Goal: Task Accomplishment & Management: Use online tool/utility

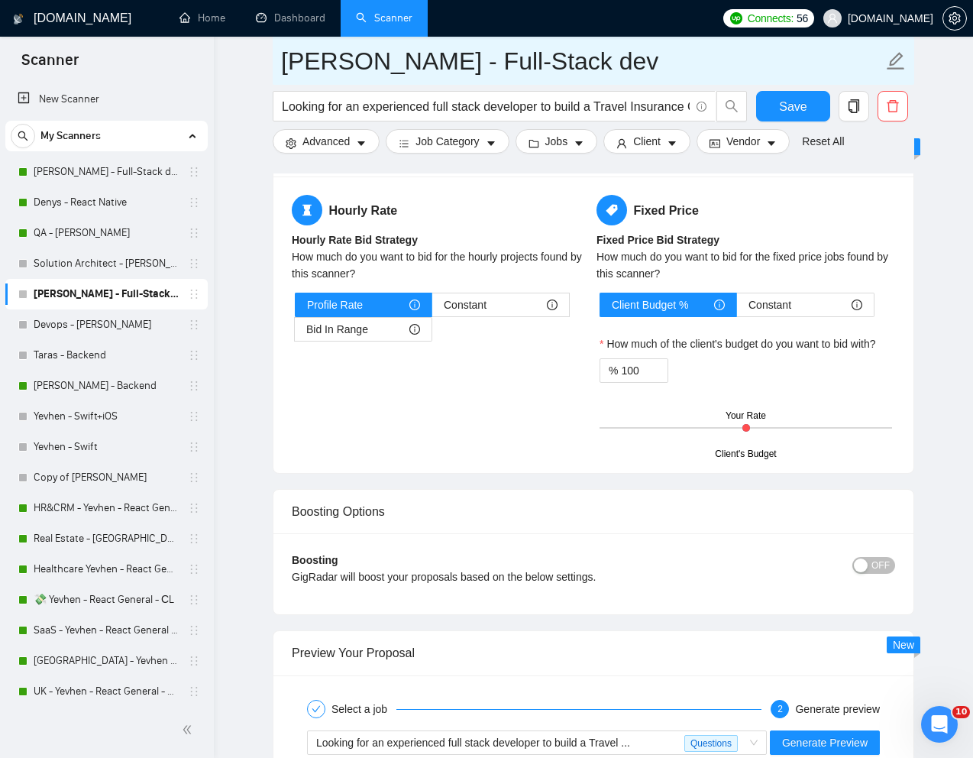
scroll to position [2482, 0]
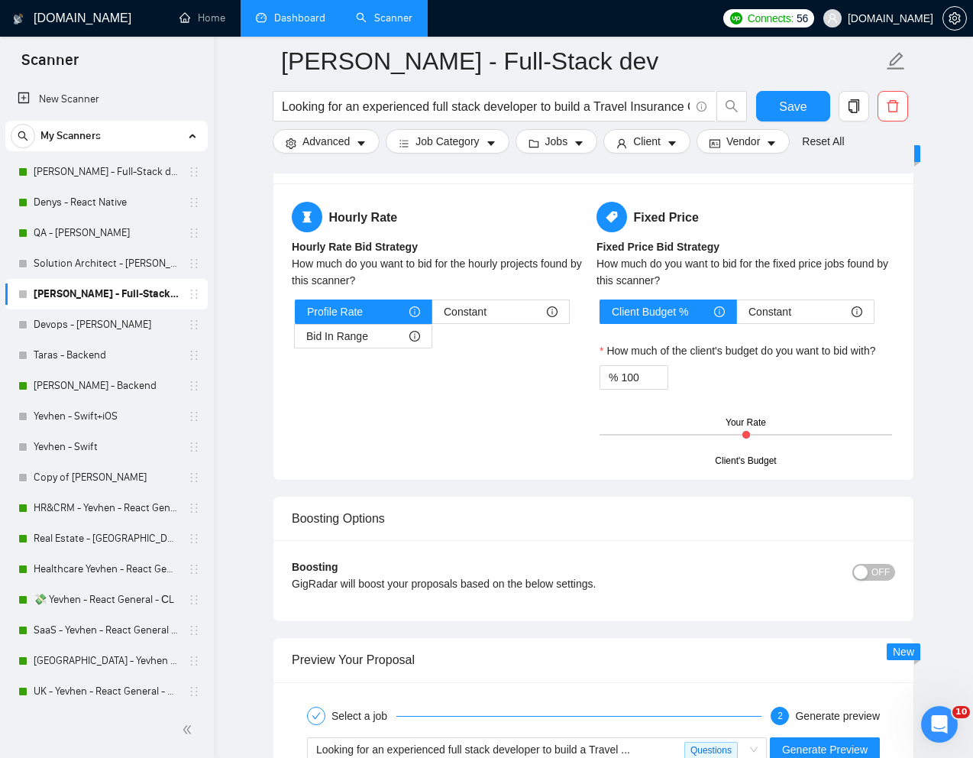
click at [283, 18] on link "Dashboard" at bounding box center [291, 17] width 70 height 13
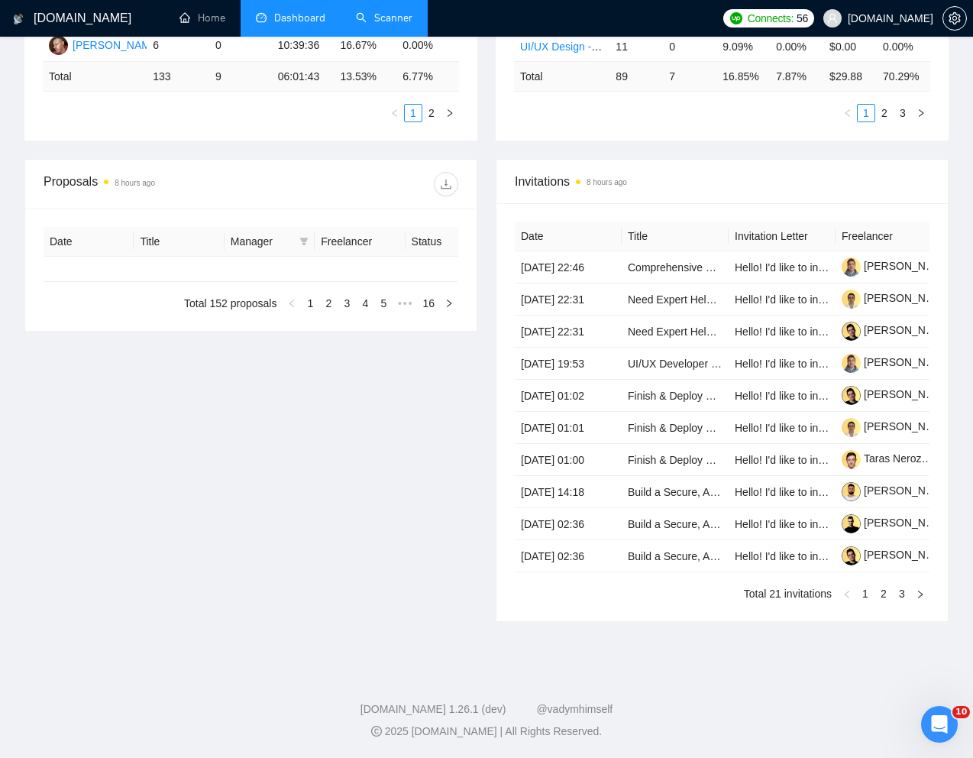
type input "[DATE]"
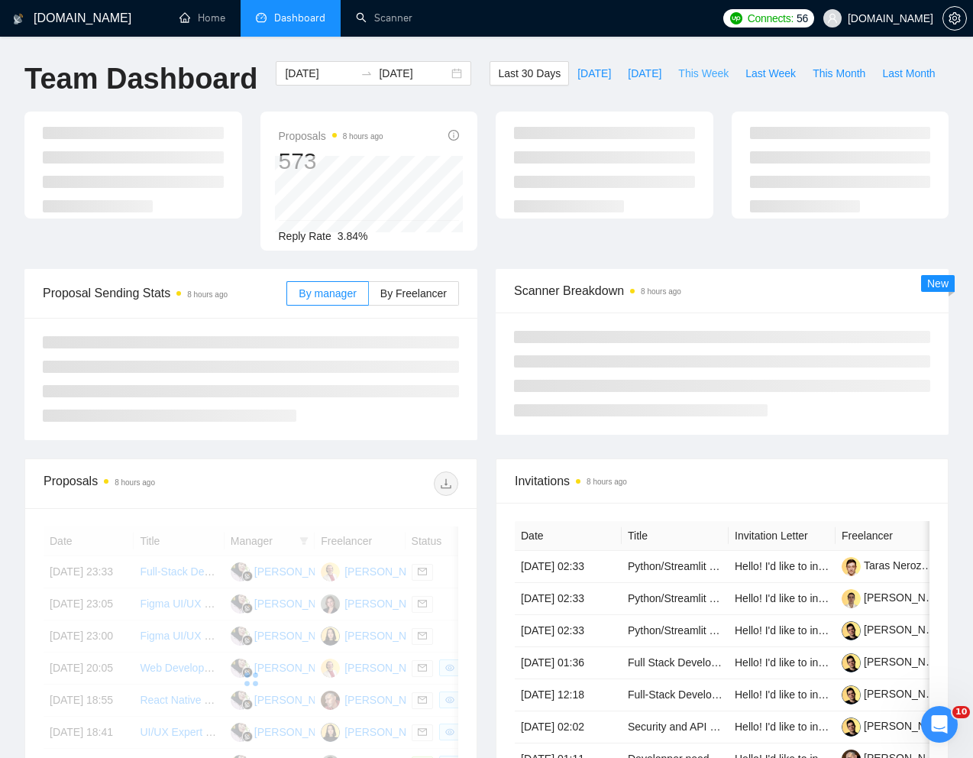
click at [678, 82] on span "This Week" at bounding box center [703, 73] width 50 height 17
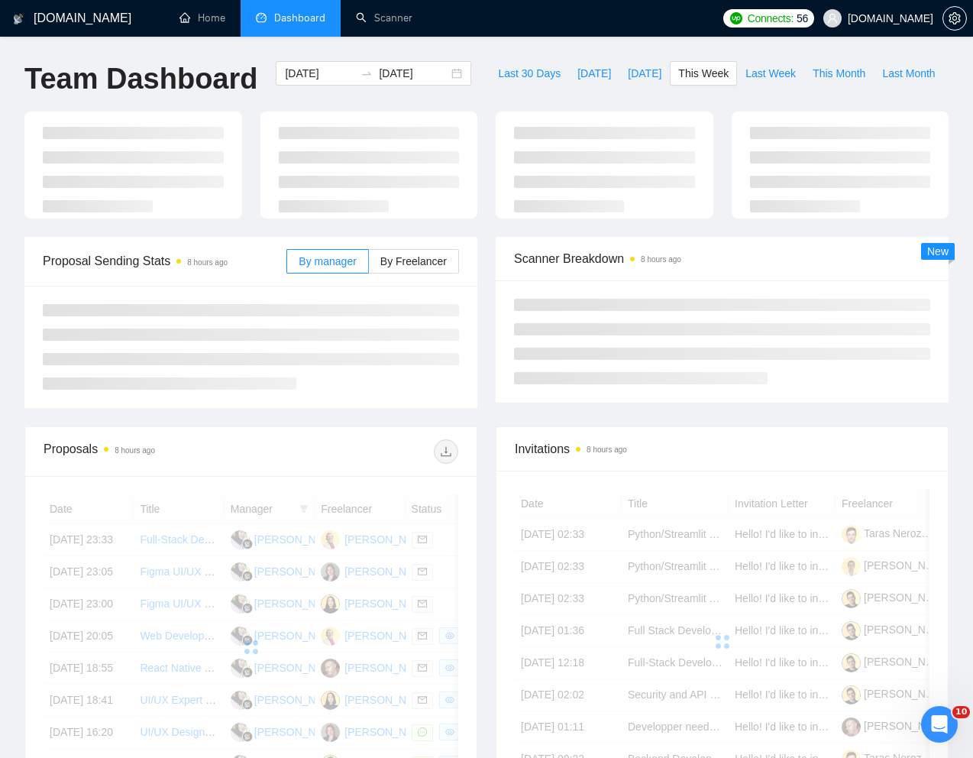
type input "[DATE]"
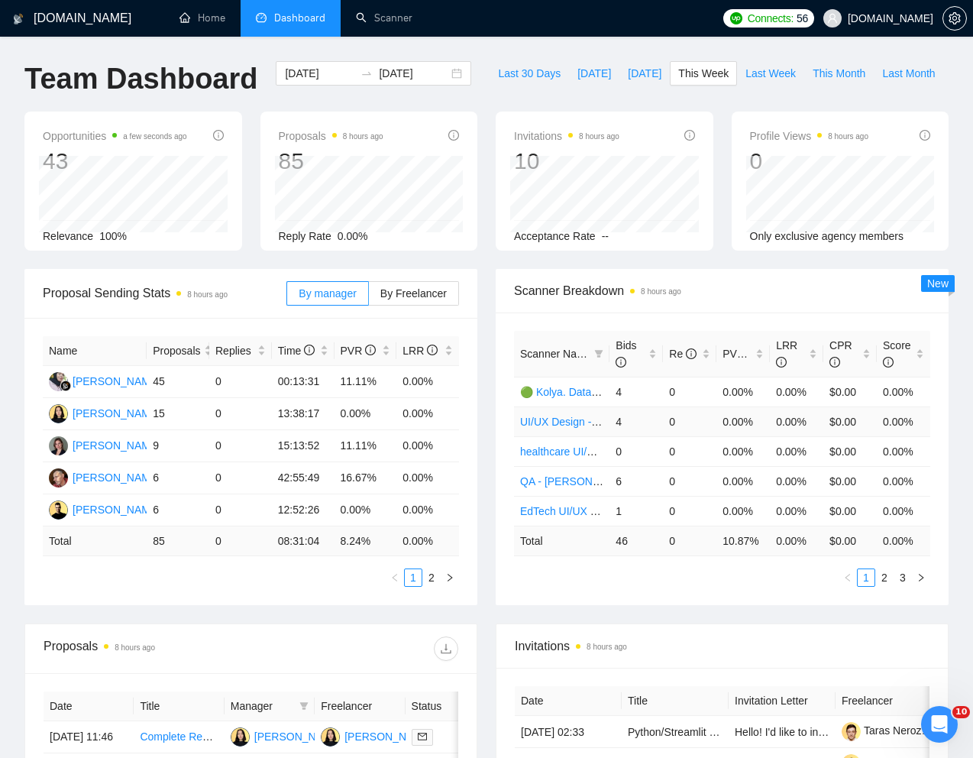
click at [565, 428] on link "UI/UX Design - [PERSON_NAME]" at bounding box center [601, 422] width 162 height 12
click at [601, 358] on icon "filter" at bounding box center [598, 353] width 9 height 9
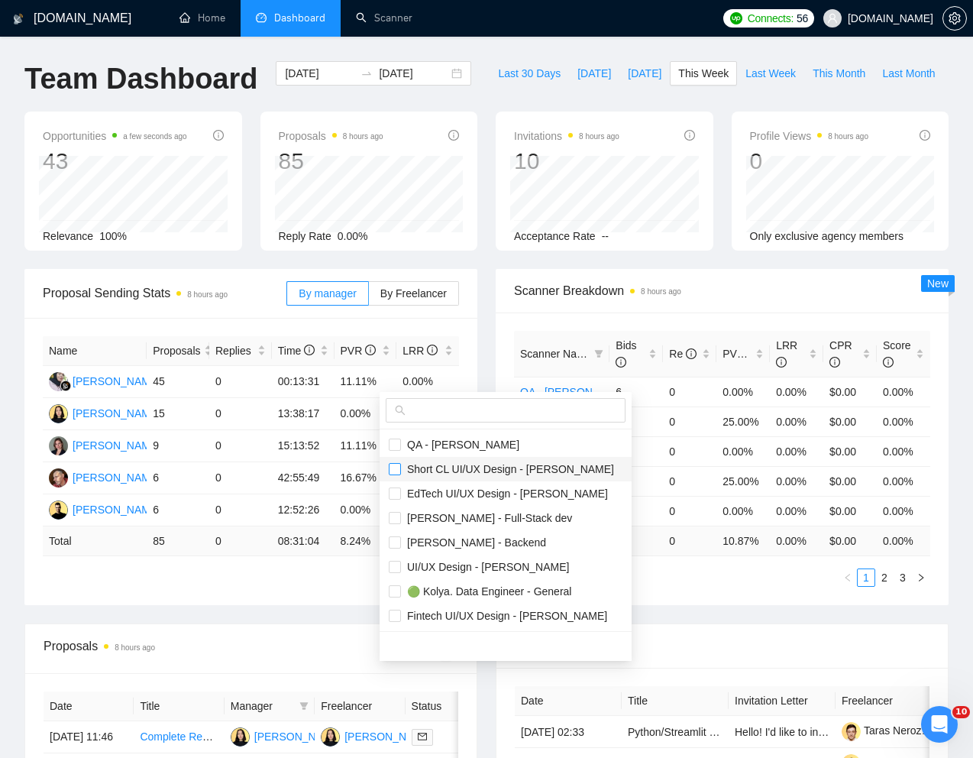
click at [391, 471] on input "checkbox" at bounding box center [395, 469] width 12 height 12
checkbox input "true"
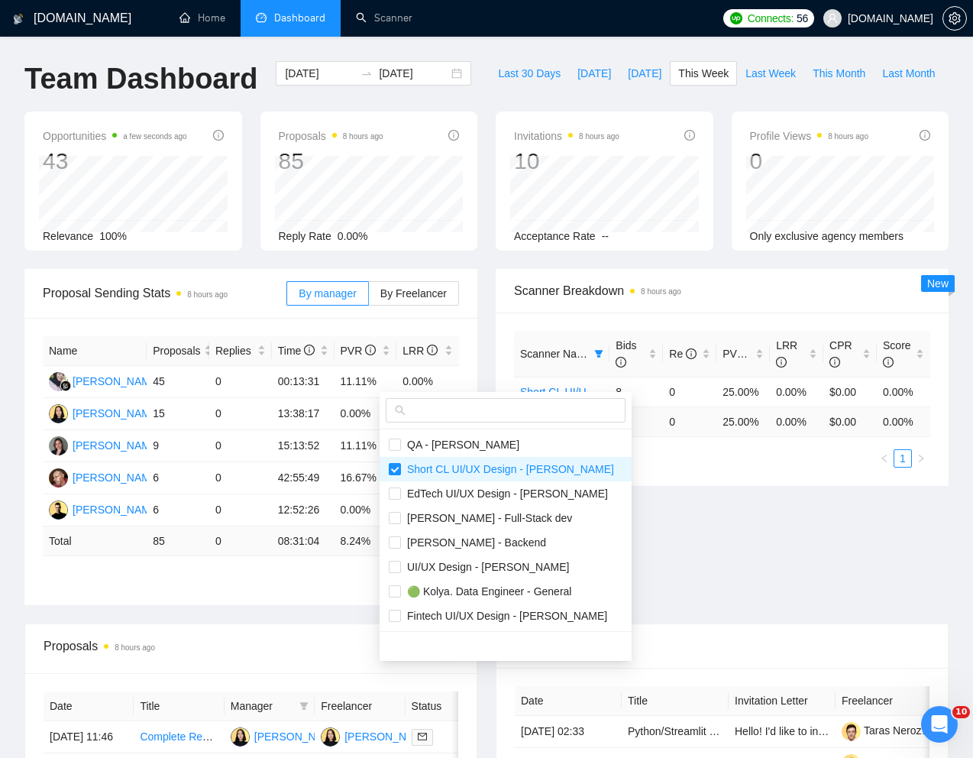
click at [666, 623] on div "Proposal Sending Stats 8 hours ago By manager By Freelancer Name Proposals Repl…" at bounding box center [486, 446] width 943 height 355
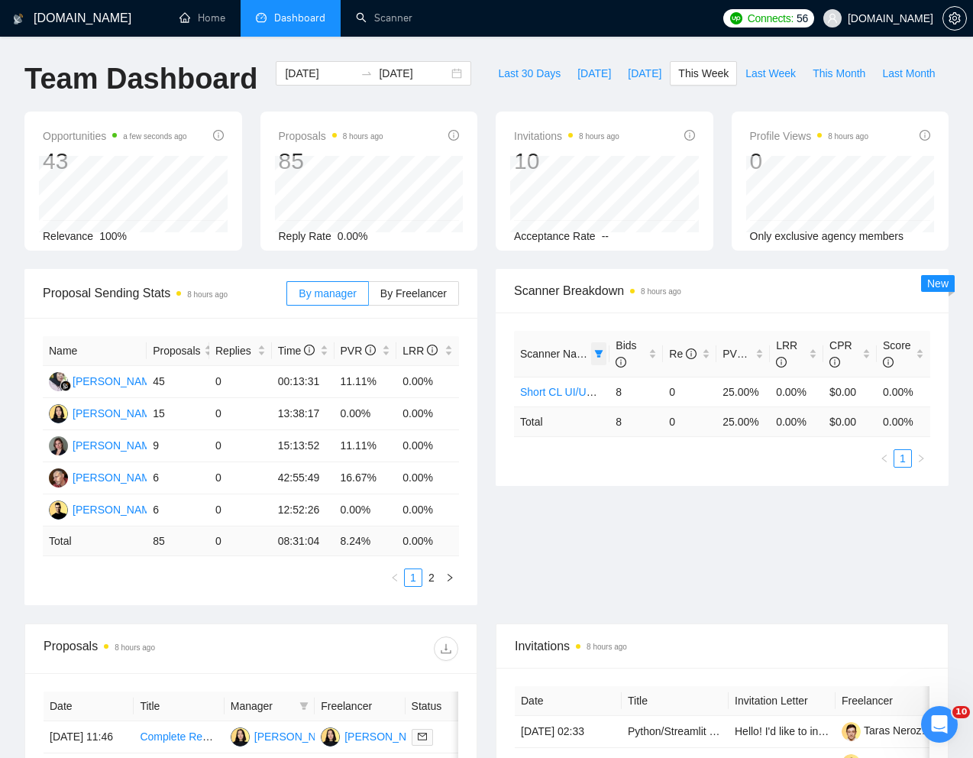
click at [596, 358] on icon "filter" at bounding box center [599, 354] width 8 height 8
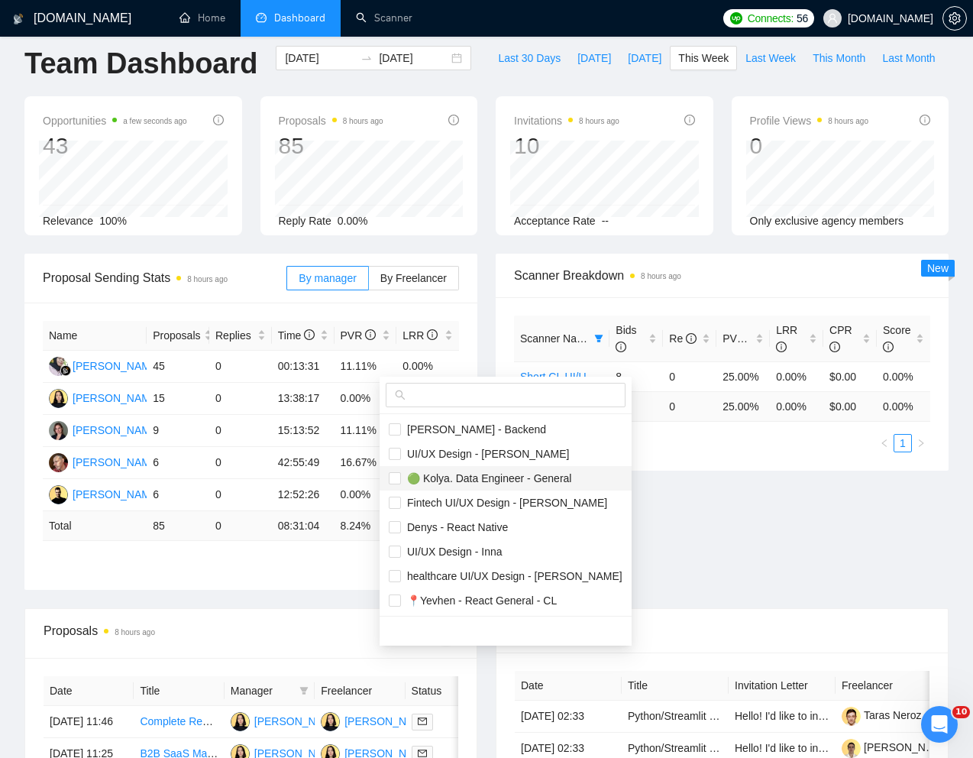
scroll to position [18, 0]
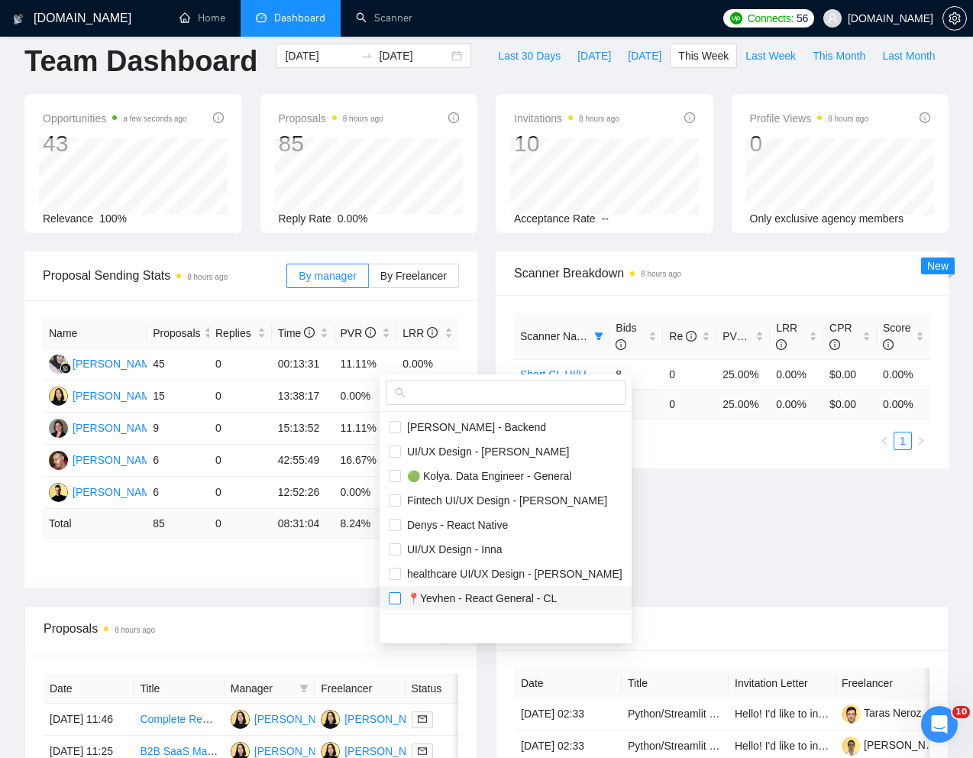
click at [394, 599] on input "checkbox" at bounding box center [395, 598] width 12 height 12
checkbox input "true"
click at [708, 568] on div "Proposal Sending Stats 8 hours ago By manager By Freelancer Name Proposals Repl…" at bounding box center [486, 428] width 943 height 355
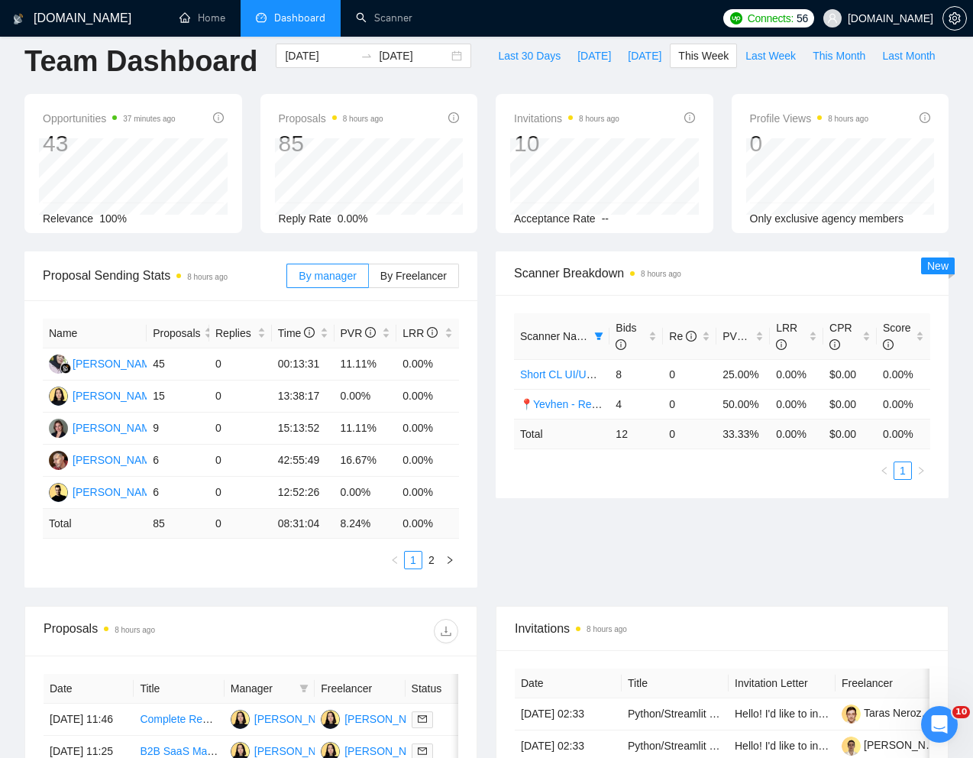
scroll to position [0, 0]
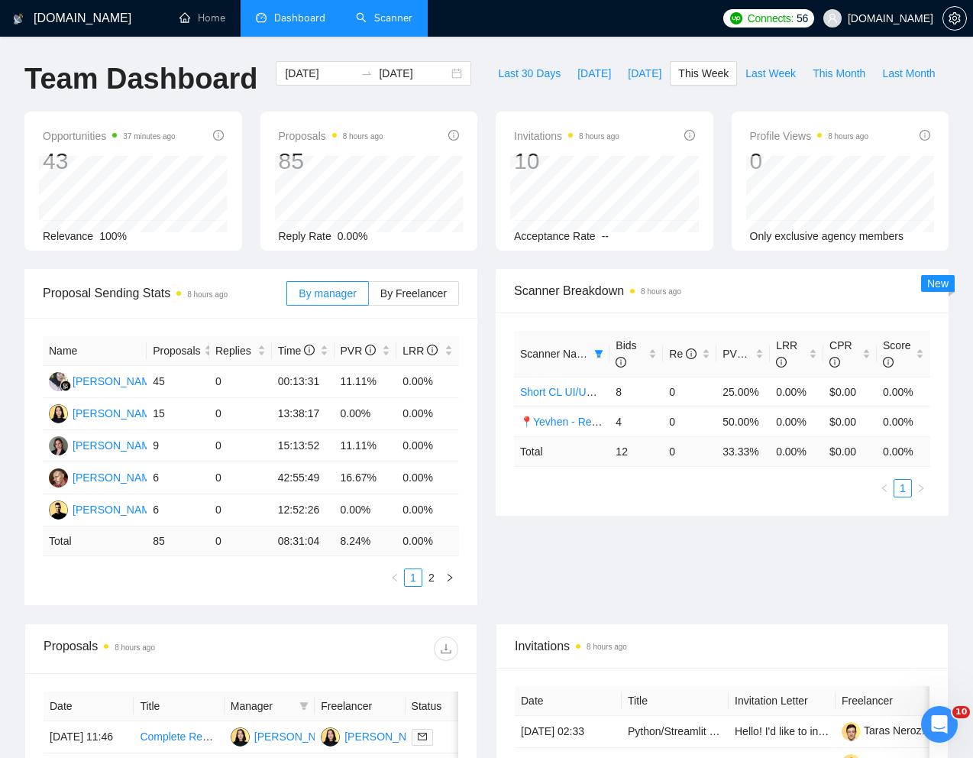
click at [377, 24] on link "Scanner" at bounding box center [384, 17] width 57 height 13
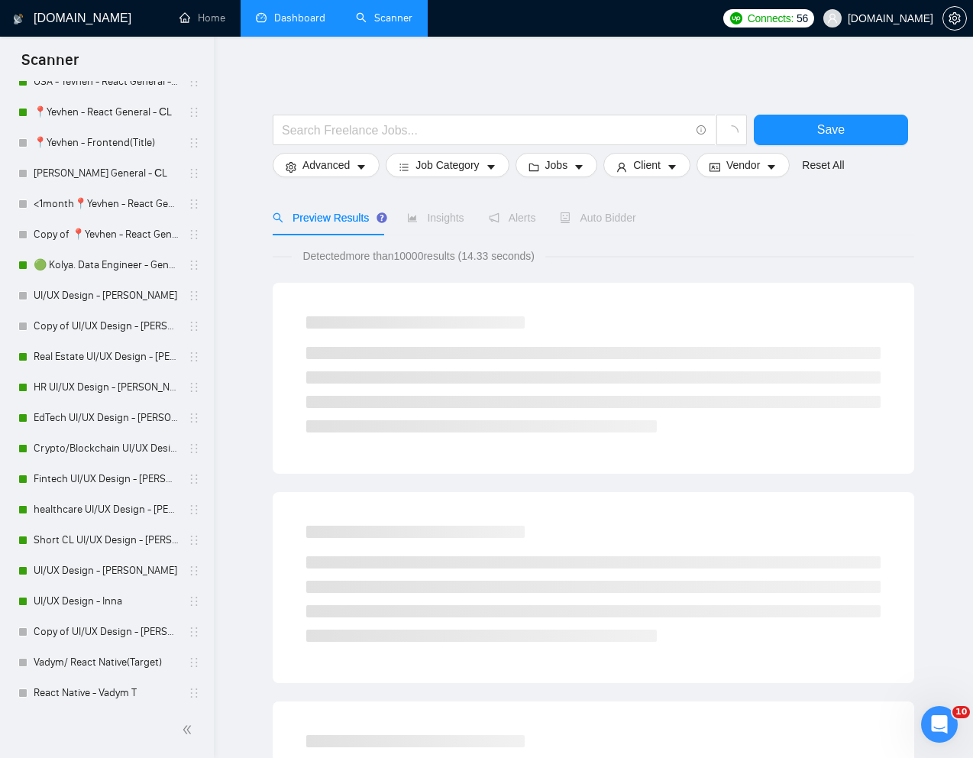
scroll to position [742, 0]
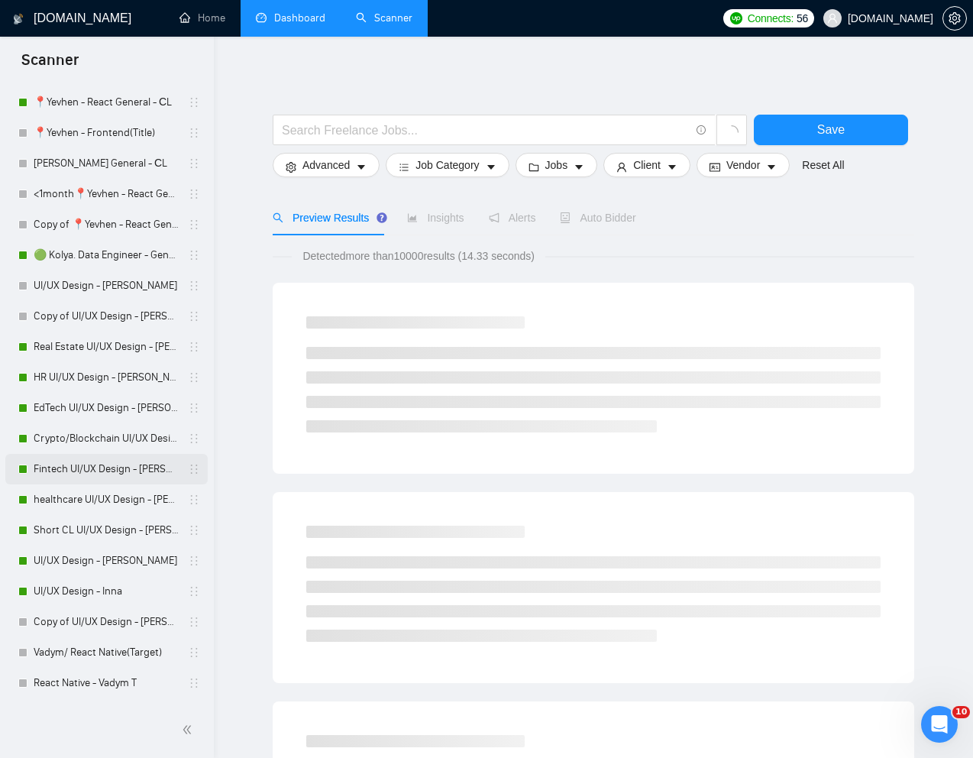
click at [88, 471] on link "Fintech UI/UX Design - [PERSON_NAME]" at bounding box center [106, 469] width 145 height 31
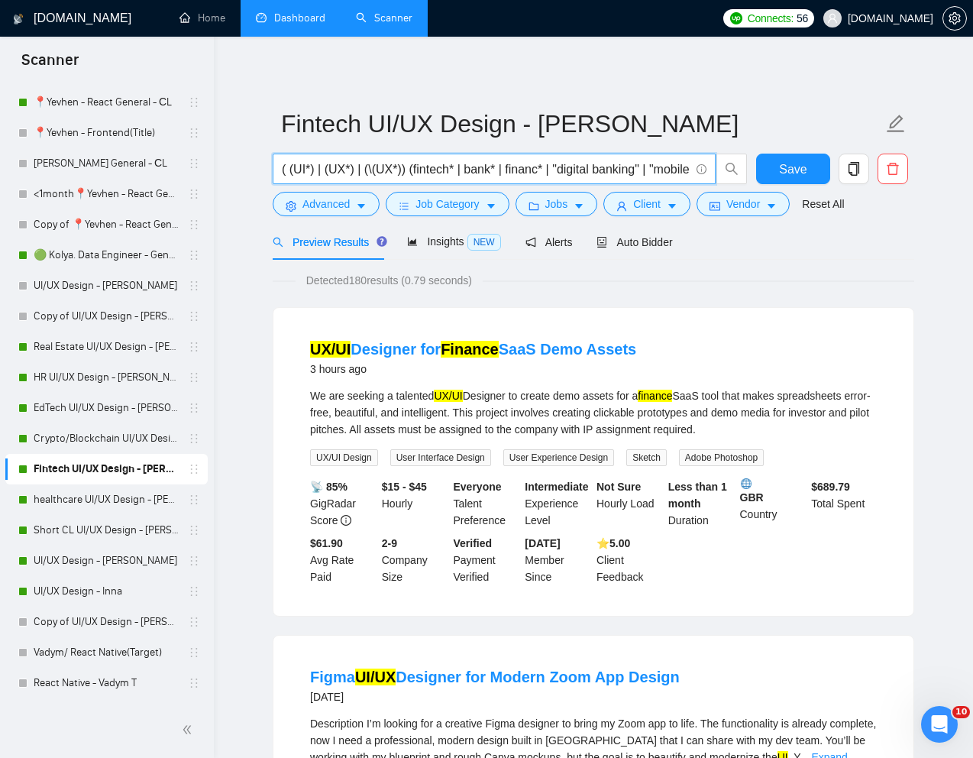
click at [652, 168] on input "( (UI*) | (UX*) | (\(UX*)) (fintech* | bank* | financ* | "digital banking" | "m…" at bounding box center [486, 169] width 408 height 19
paste input "Designer needed for CFD Broker brand"
type input "Designer needed for CFD Broker brand"
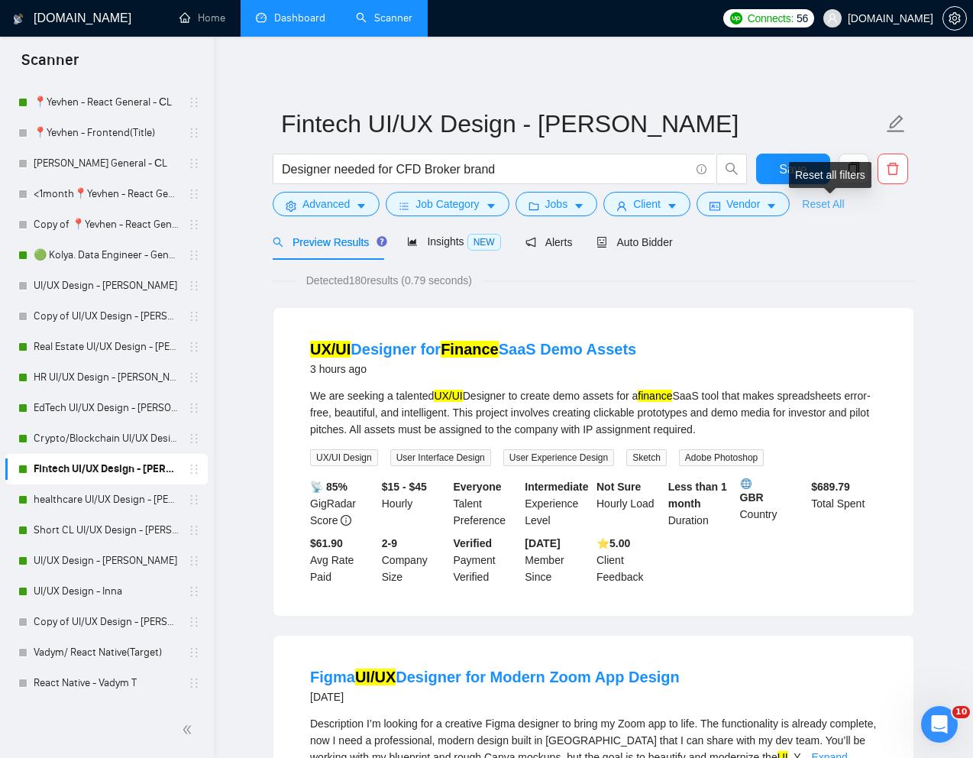
click at [843, 206] on link "Reset All" at bounding box center [823, 204] width 42 height 17
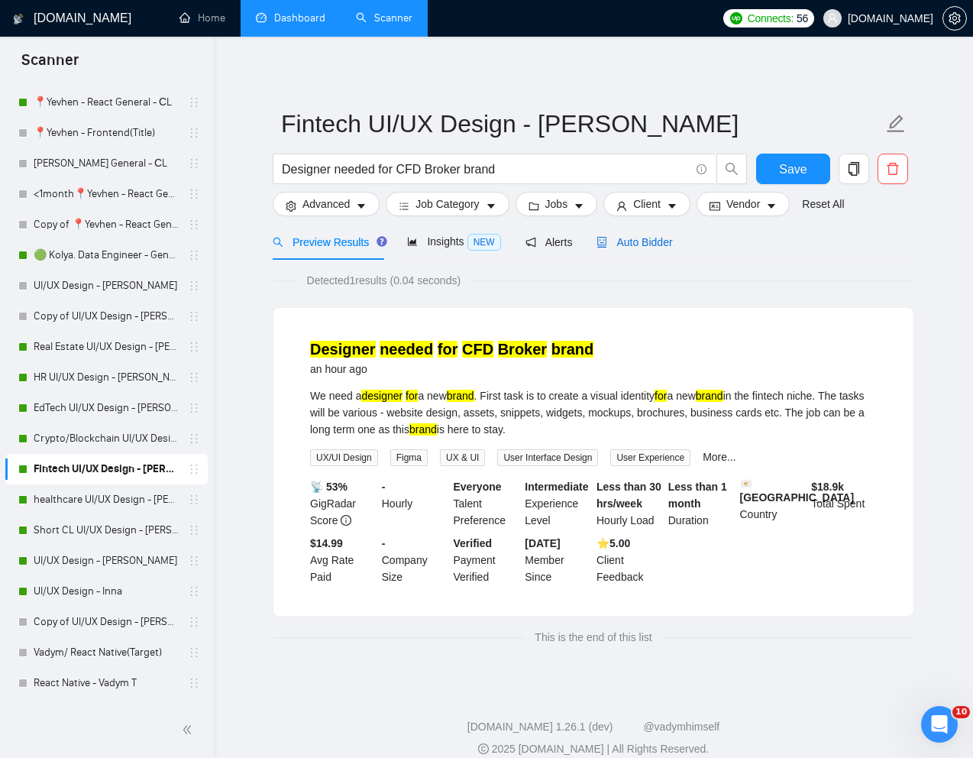
click at [658, 246] on span "Auto Bidder" at bounding box center [635, 242] width 76 height 12
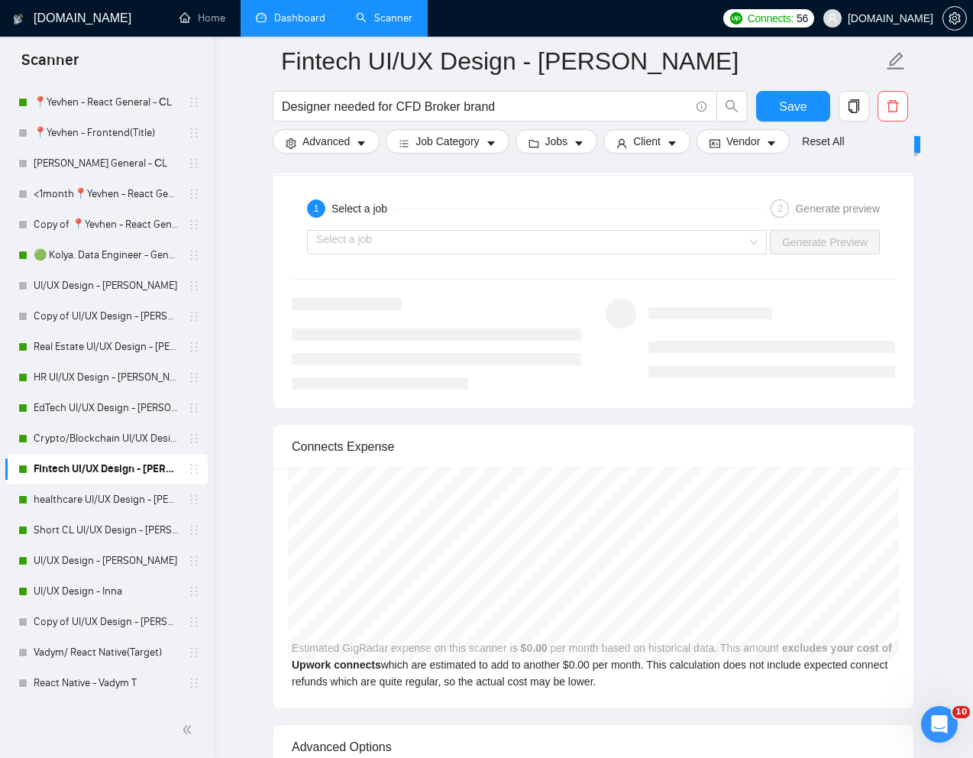
scroll to position [2998, 0]
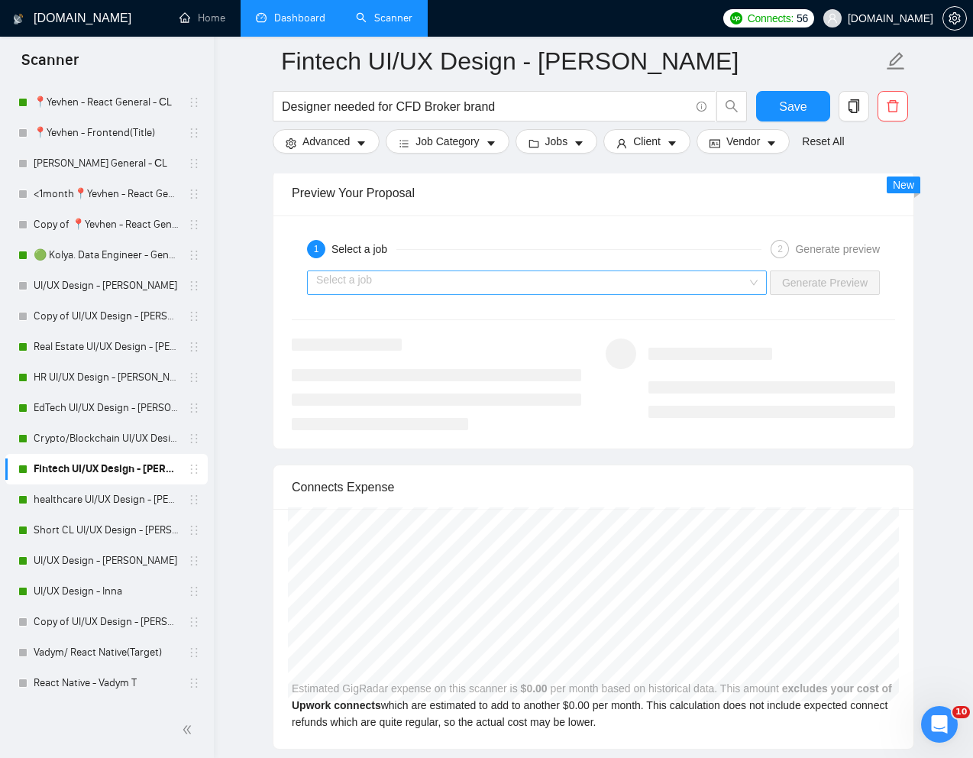
click at [709, 287] on input "search" at bounding box center [531, 282] width 431 height 23
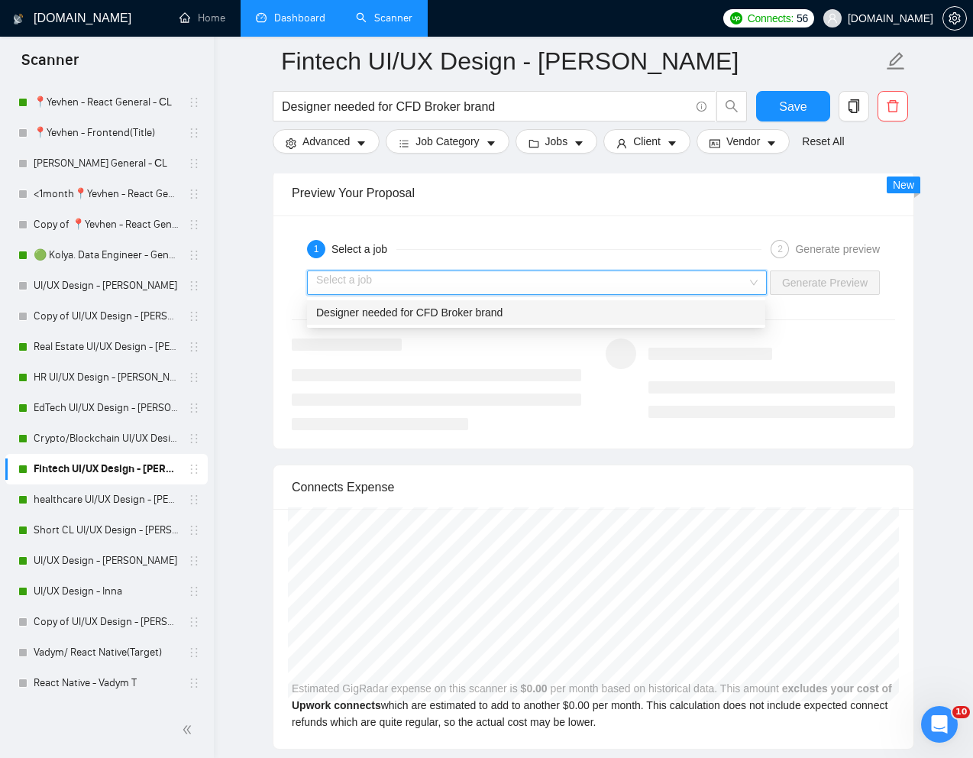
click at [633, 313] on div "Designer needed for CFD Broker brand" at bounding box center [536, 312] width 440 height 17
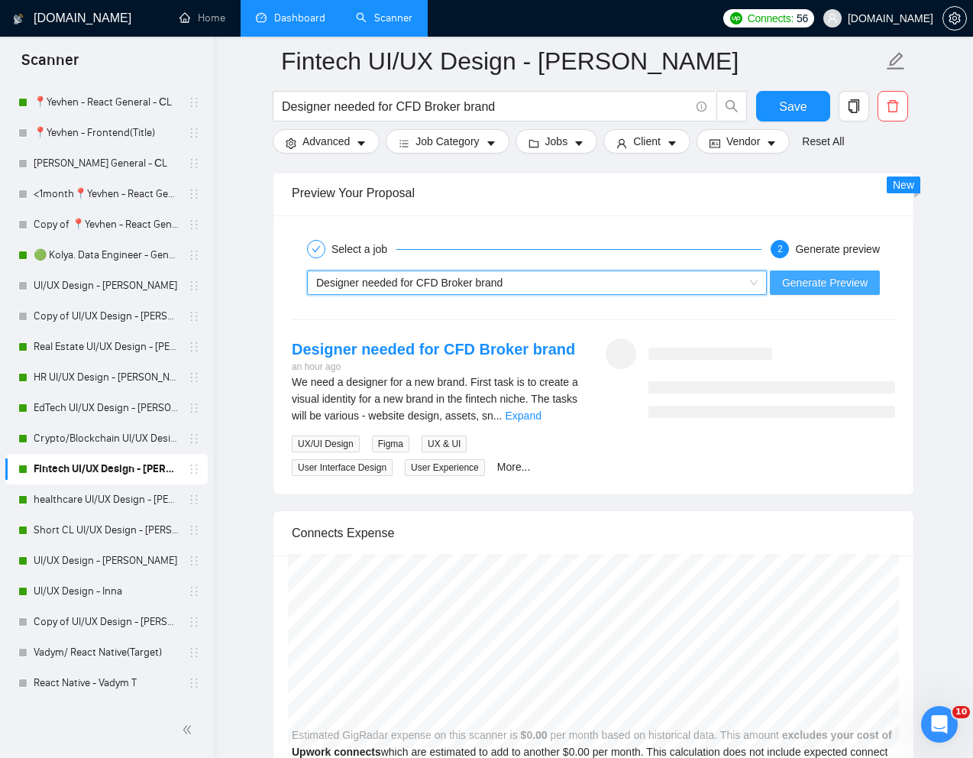
click at [835, 282] on span "Generate Preview" at bounding box center [825, 282] width 86 height 17
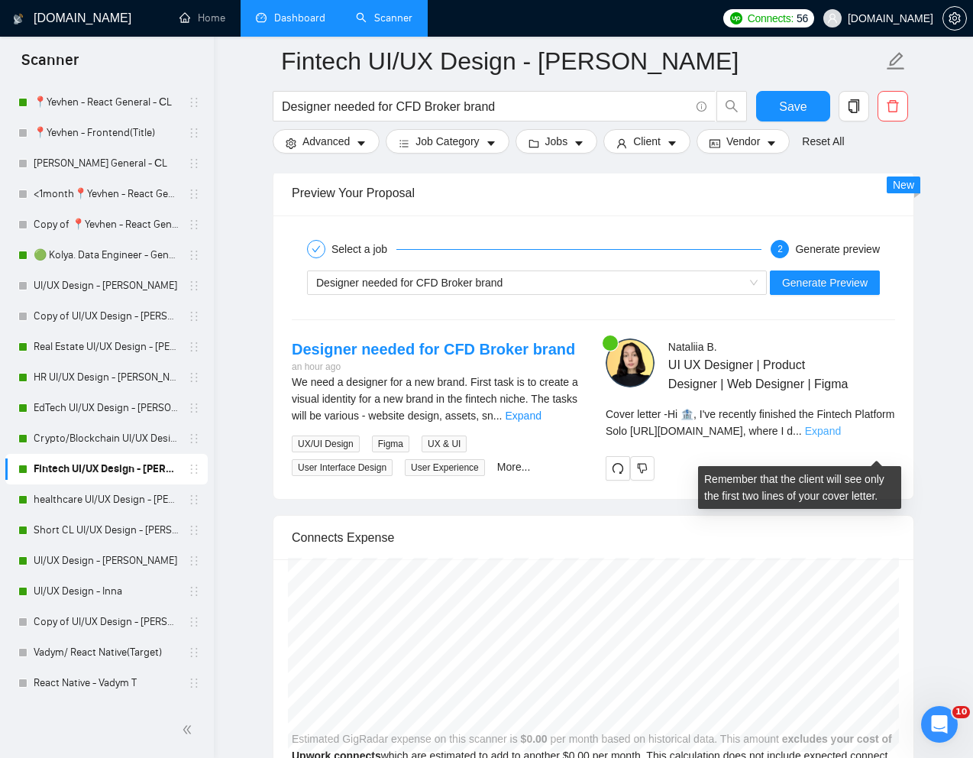
click at [841, 437] on link "Expand" at bounding box center [823, 431] width 36 height 12
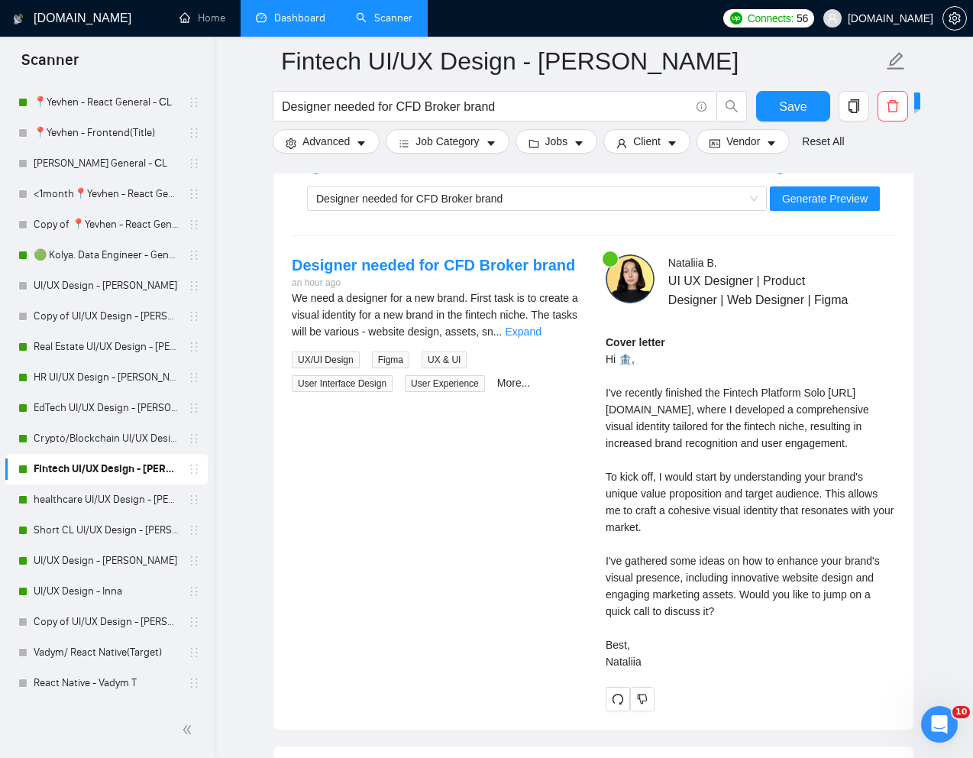
scroll to position [3090, 0]
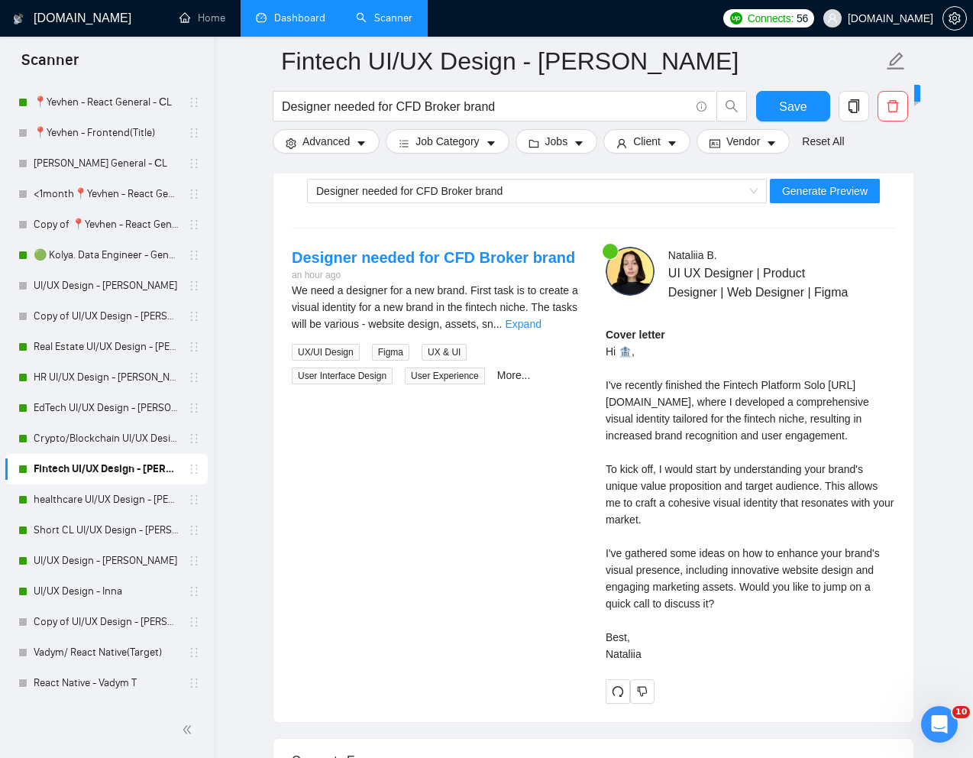
drag, startPoint x: 606, startPoint y: 369, endPoint x: 685, endPoint y: 688, distance: 328.9
click at [685, 662] on div "Cover letter Hi 🏦, I've recently finished the Fintech Platform Solo [URL][DOMAI…" at bounding box center [751, 494] width 290 height 336
copy div "Hi 🏦, I've recently finished the Fintech Platform Solo [URL][DOMAIN_NAME], wher…"
click at [88, 585] on link "UI/UX Design - Inna" at bounding box center [106, 591] width 145 height 31
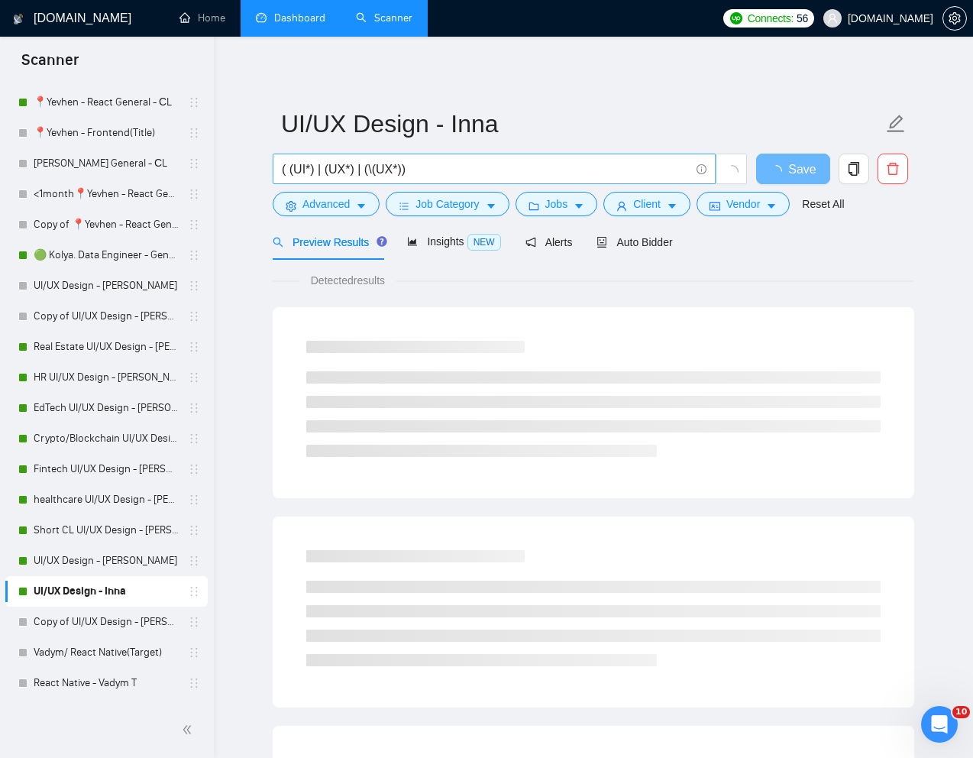
click at [426, 174] on input "( (UI*) | (UX*) | (\(UX*))" at bounding box center [486, 169] width 408 height 19
paste input "UX/UI Designer for mobile app design"
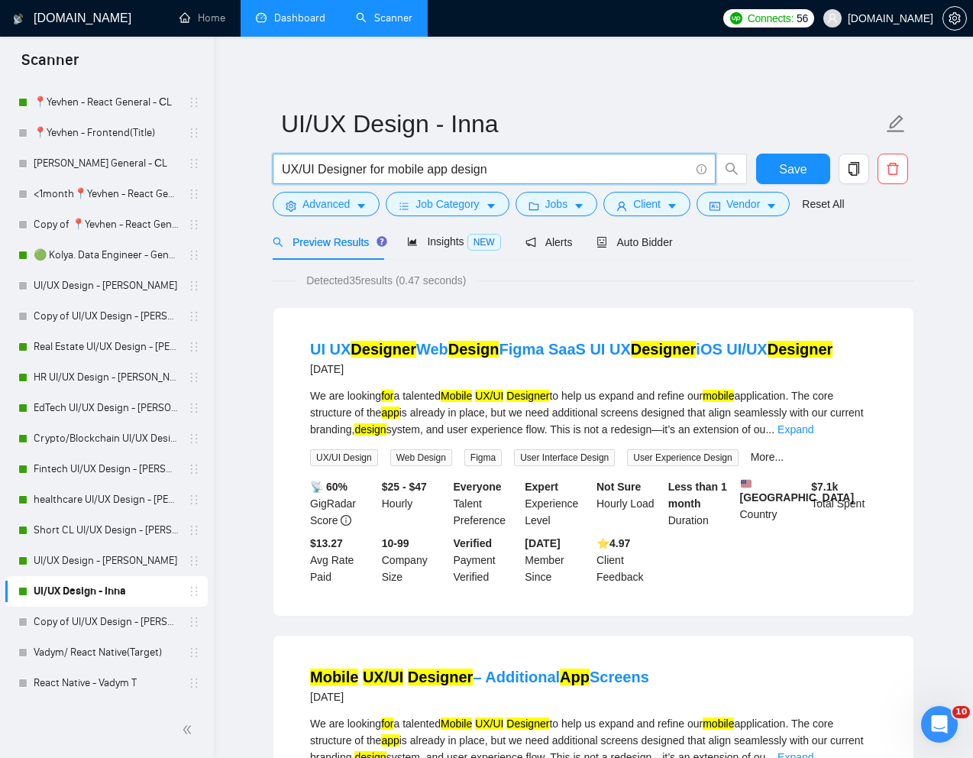
type input "UX/UI Designer for mobile app design"
click at [863, 280] on div "Detected 35 results (0.47 seconds)" at bounding box center [594, 280] width 642 height 17
click at [661, 242] on span "Auto Bidder" at bounding box center [635, 242] width 76 height 12
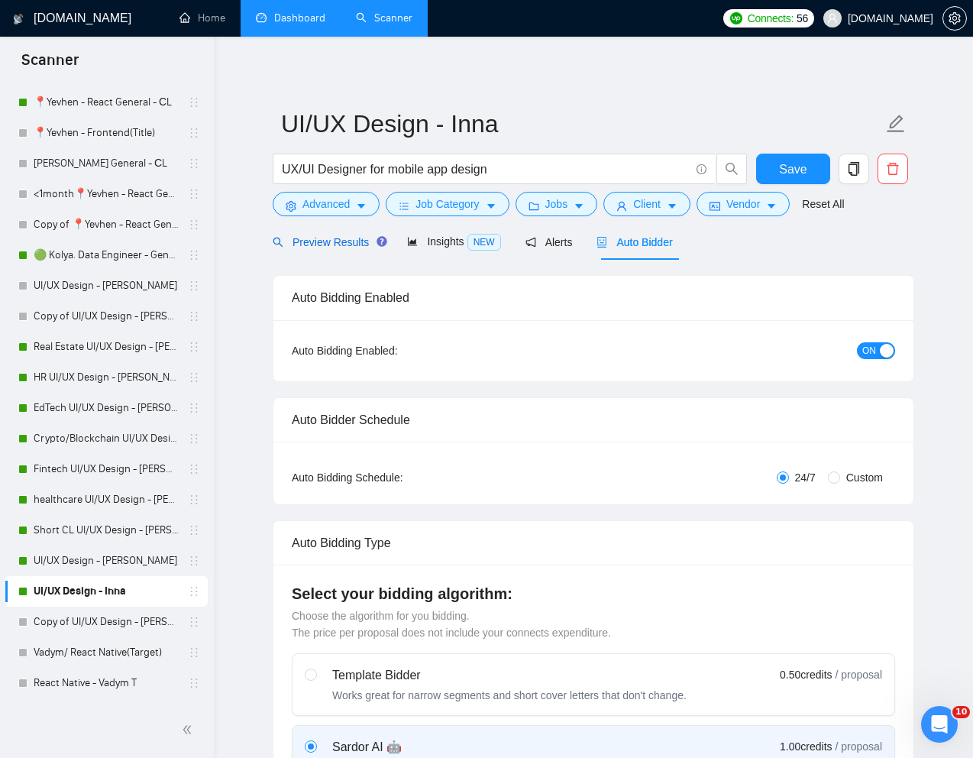
click at [315, 245] on span "Preview Results" at bounding box center [328, 242] width 110 height 12
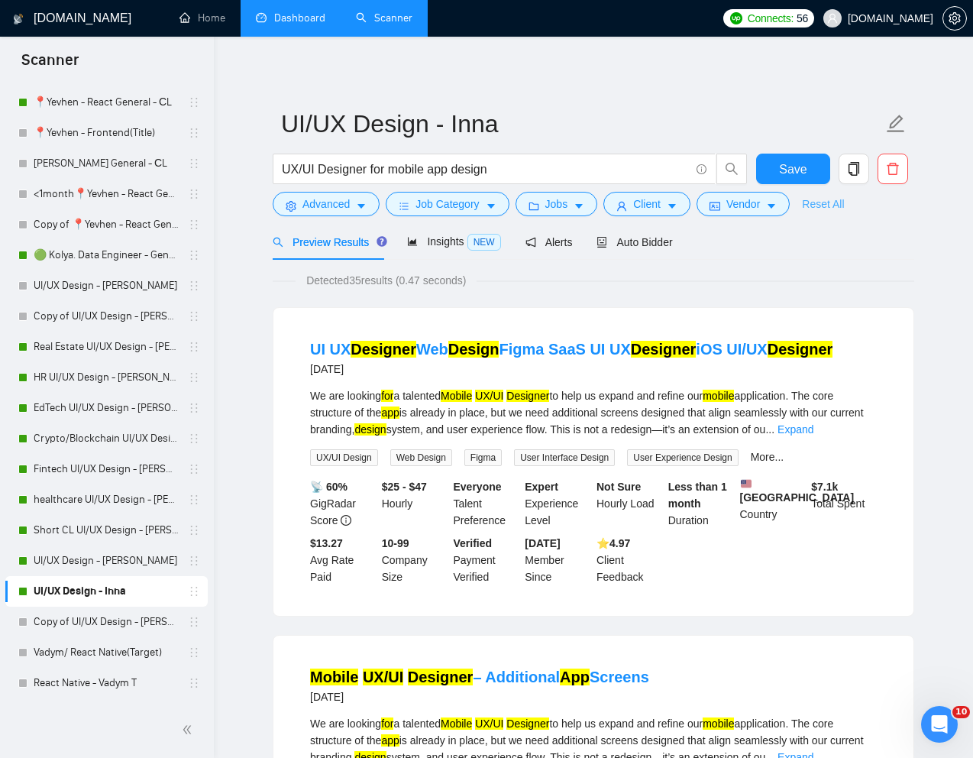
click at [824, 202] on link "Reset All" at bounding box center [823, 204] width 42 height 17
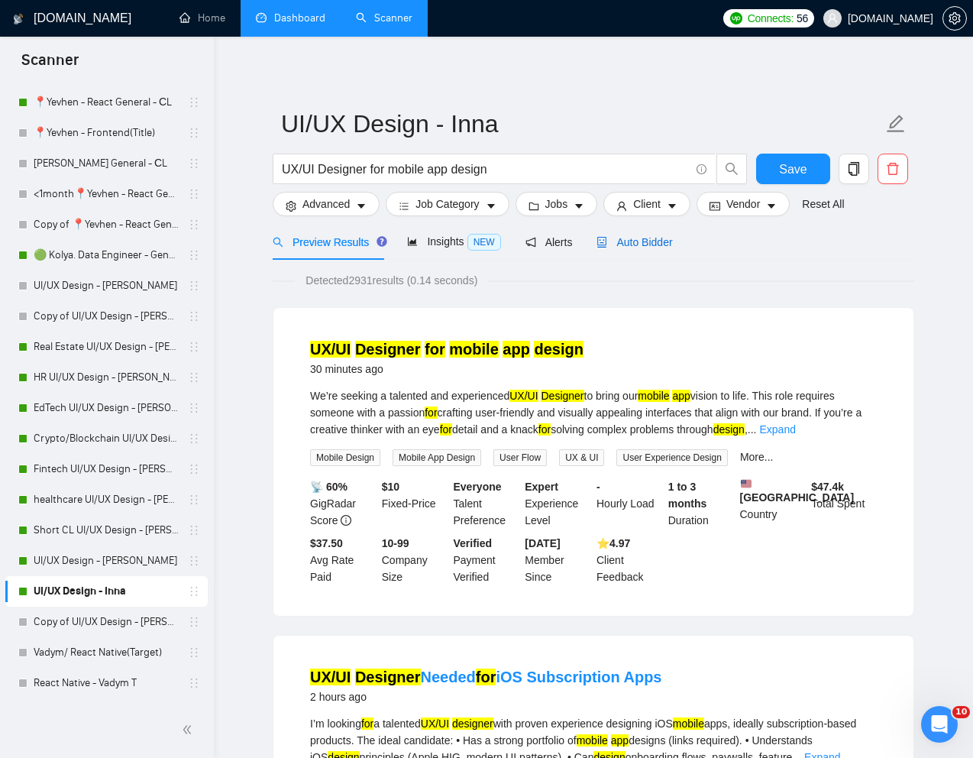
click at [656, 246] on span "Auto Bidder" at bounding box center [635, 242] width 76 height 12
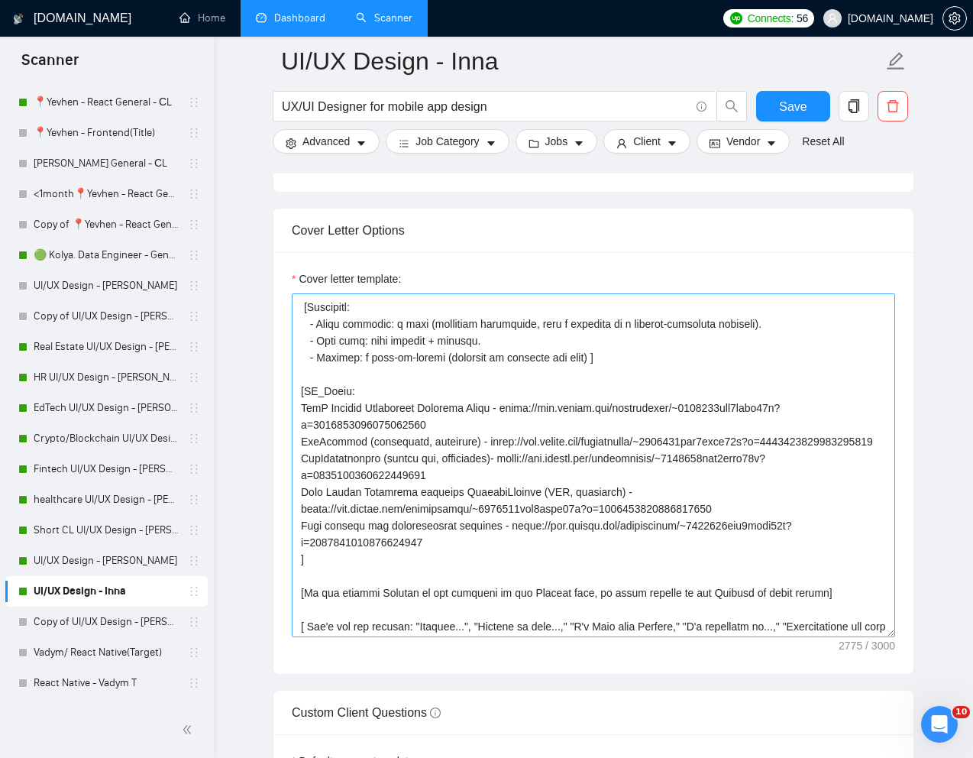
scroll to position [226, 0]
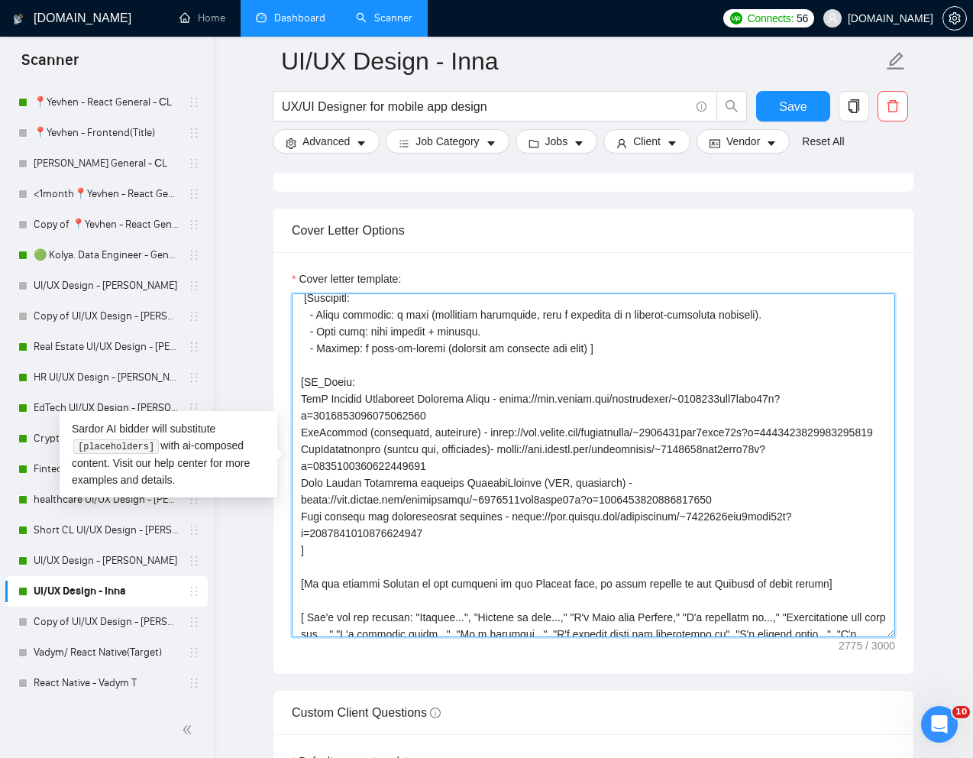
drag, startPoint x: 300, startPoint y: 434, endPoint x: 452, endPoint y: 451, distance: 152.2
click at [452, 454] on textarea "Cover letter template:" at bounding box center [594, 465] width 604 height 344
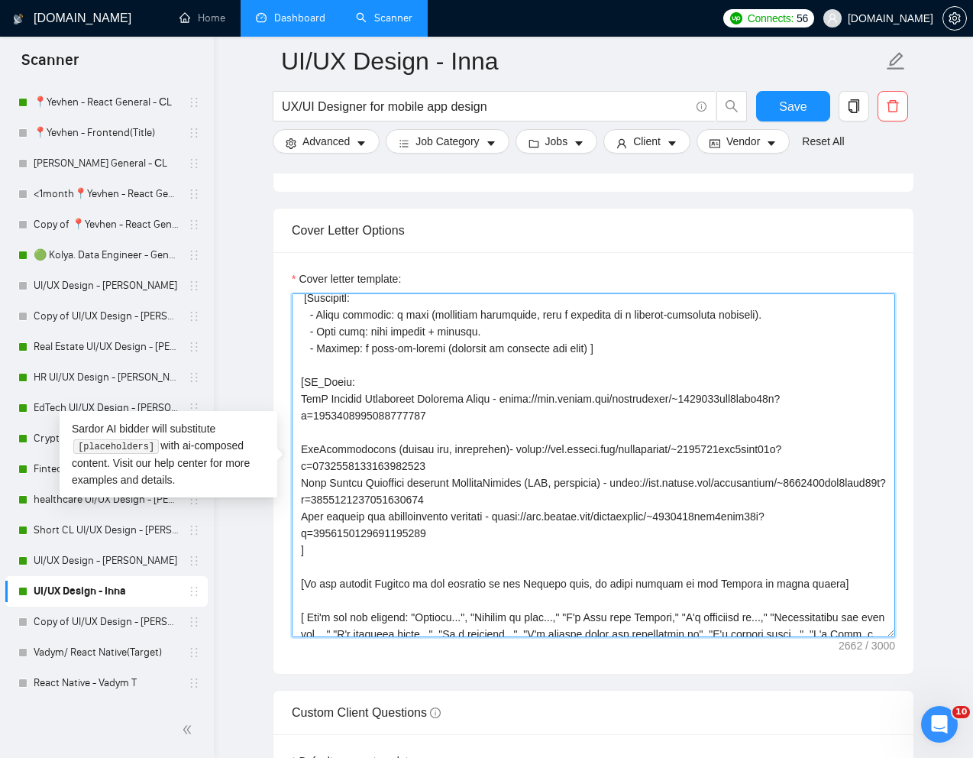
drag, startPoint x: 299, startPoint y: 487, endPoint x: 426, endPoint y: 547, distance: 140.8
click at [426, 547] on textarea "Cover letter template:" at bounding box center [594, 465] width 604 height 344
click at [447, 548] on textarea "Cover letter template:" at bounding box center [594, 465] width 604 height 344
drag, startPoint x: 449, startPoint y: 539, endPoint x: 298, endPoint y: 487, distance: 159.7
click at [298, 487] on textarea "Cover letter template:" at bounding box center [594, 465] width 604 height 344
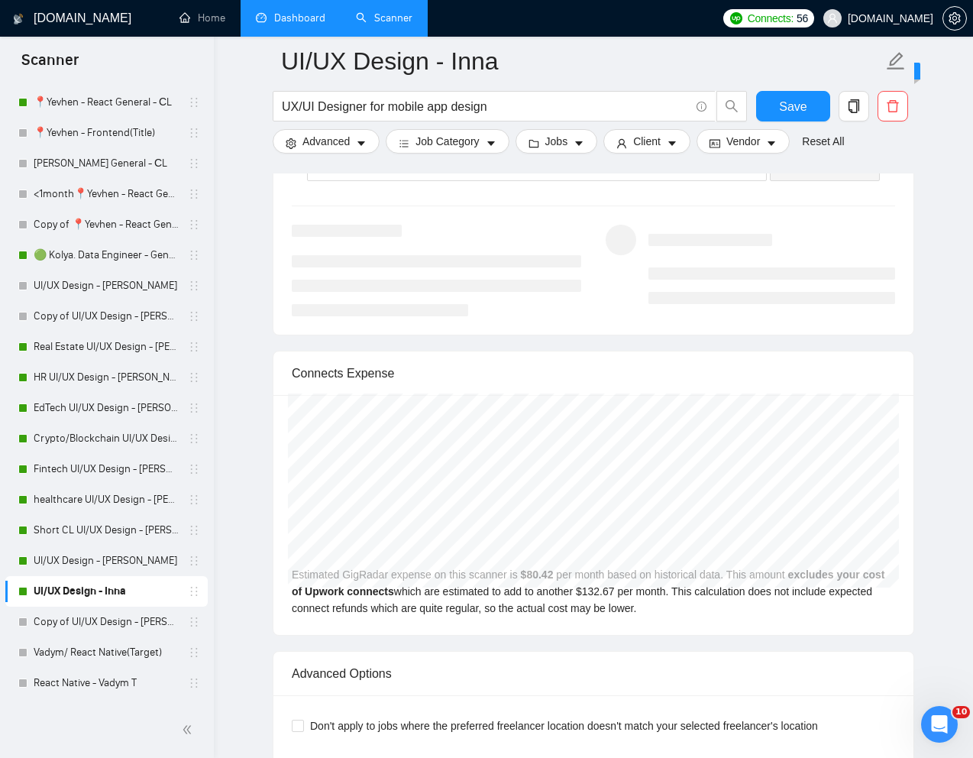
scroll to position [2926, 0]
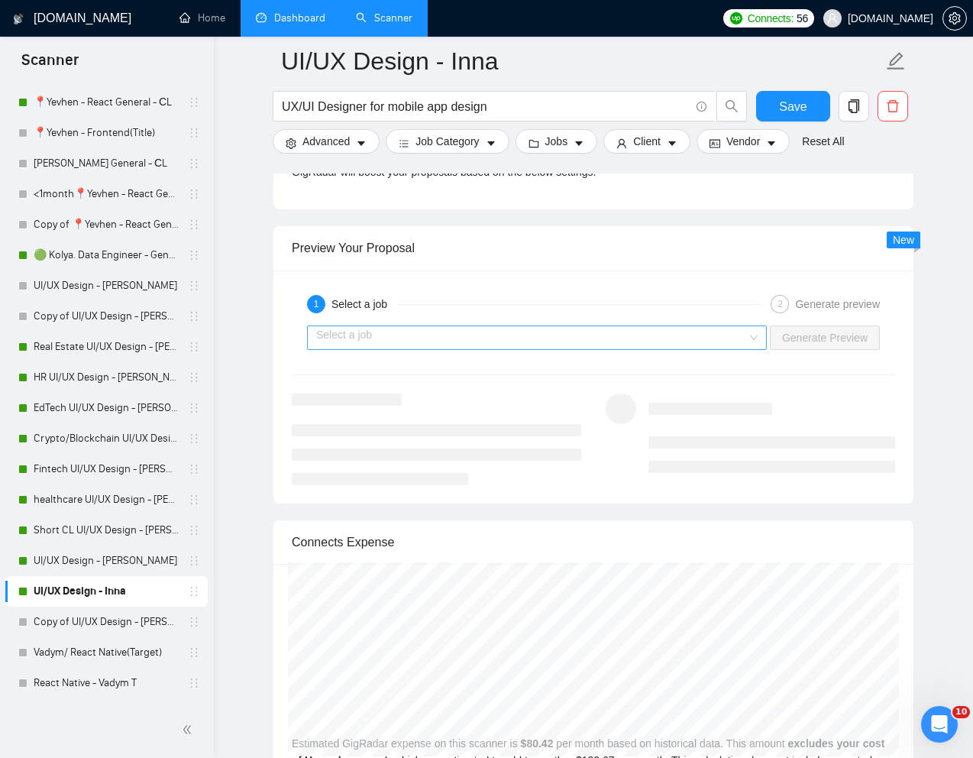
type textarea "[Lorem i dolorsit ametcons adipi eli "Se❗" doe tempor'i utla et dolorem aliq (e…"
click at [710, 342] on input "search" at bounding box center [531, 337] width 431 height 23
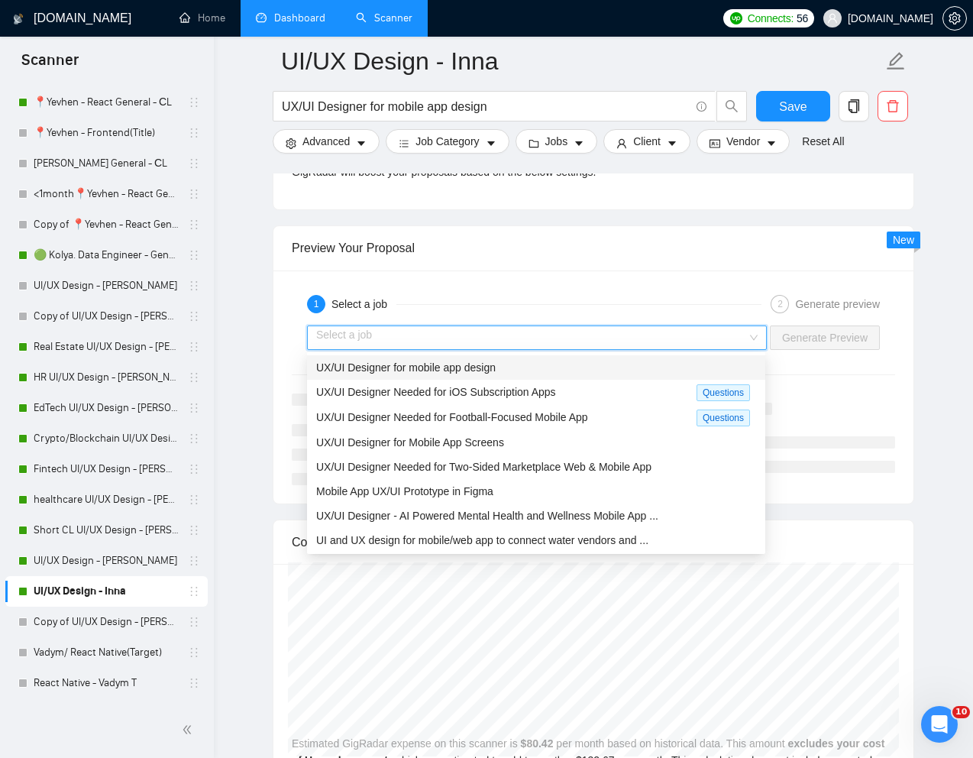
click at [616, 361] on div "UX/UI Designer for mobile app design" at bounding box center [536, 367] width 440 height 17
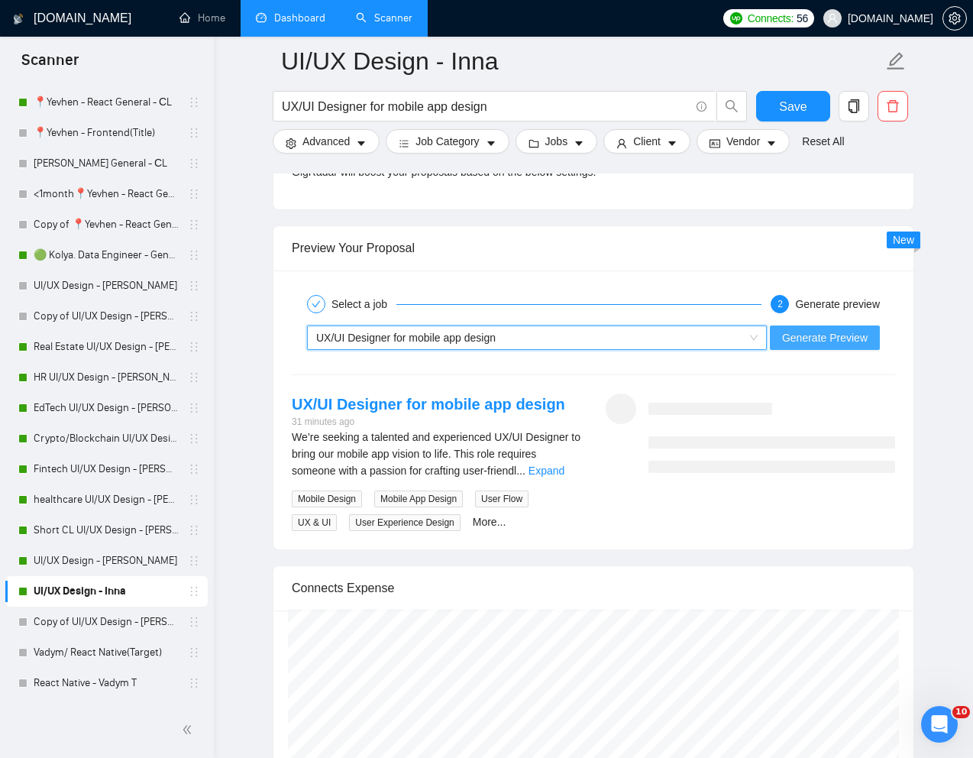
click at [821, 329] on span "Generate Preview" at bounding box center [825, 337] width 86 height 17
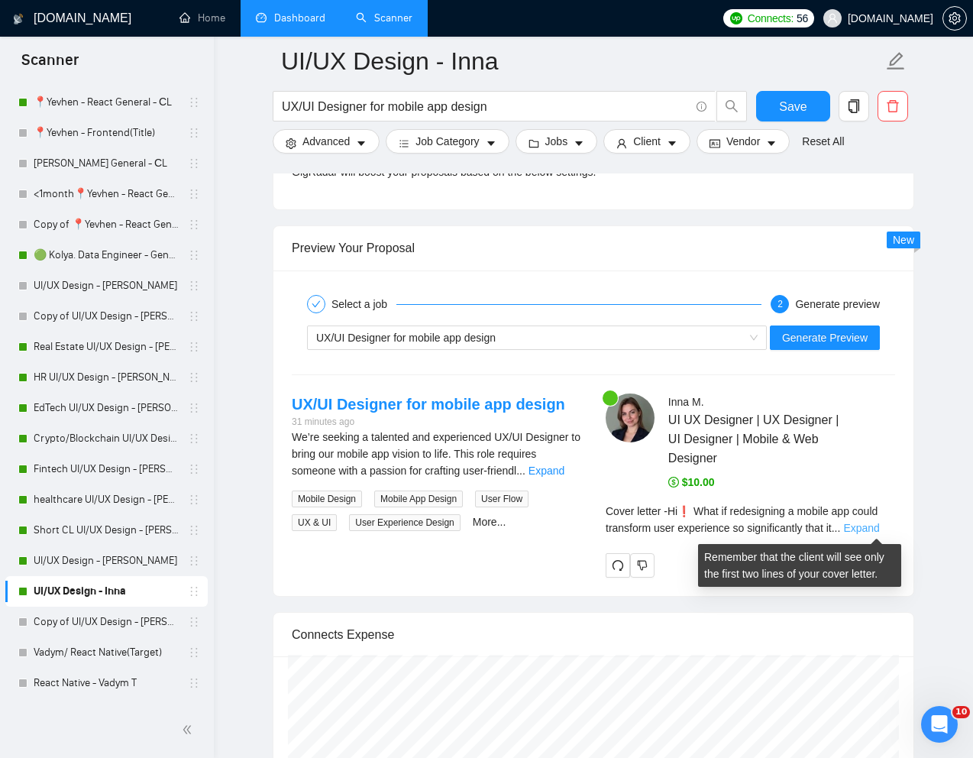
click at [878, 529] on link "Expand" at bounding box center [862, 528] width 36 height 12
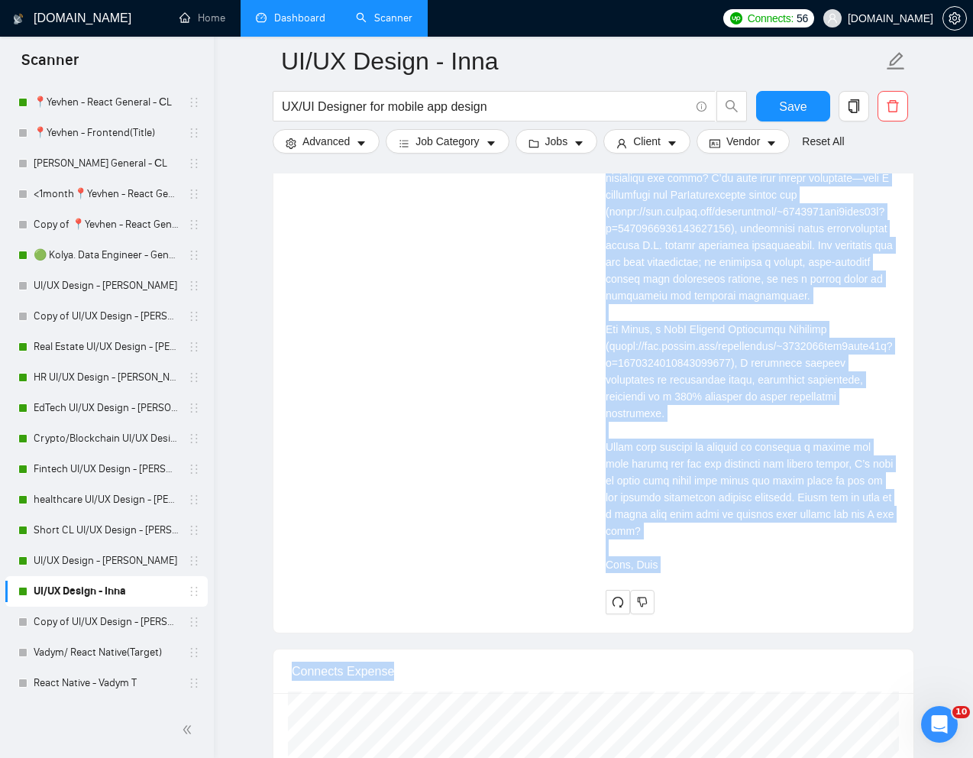
scroll to position [3358, 0]
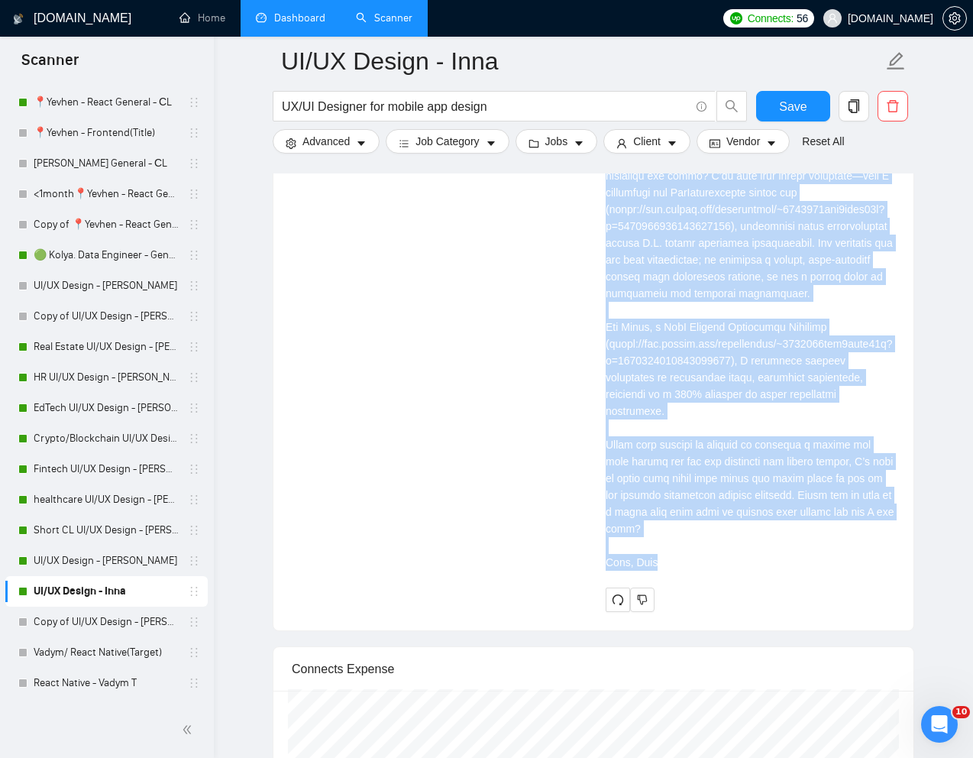
drag, startPoint x: 607, startPoint y: 302, endPoint x: 717, endPoint y: 587, distance: 305.2
click at [717, 571] on div "Cover letter" at bounding box center [751, 326] width 290 height 487
copy div "Lore ip dolorsitame c adipis eli seddo eiusmodte inci utlaboreet do magnaaliqua…"
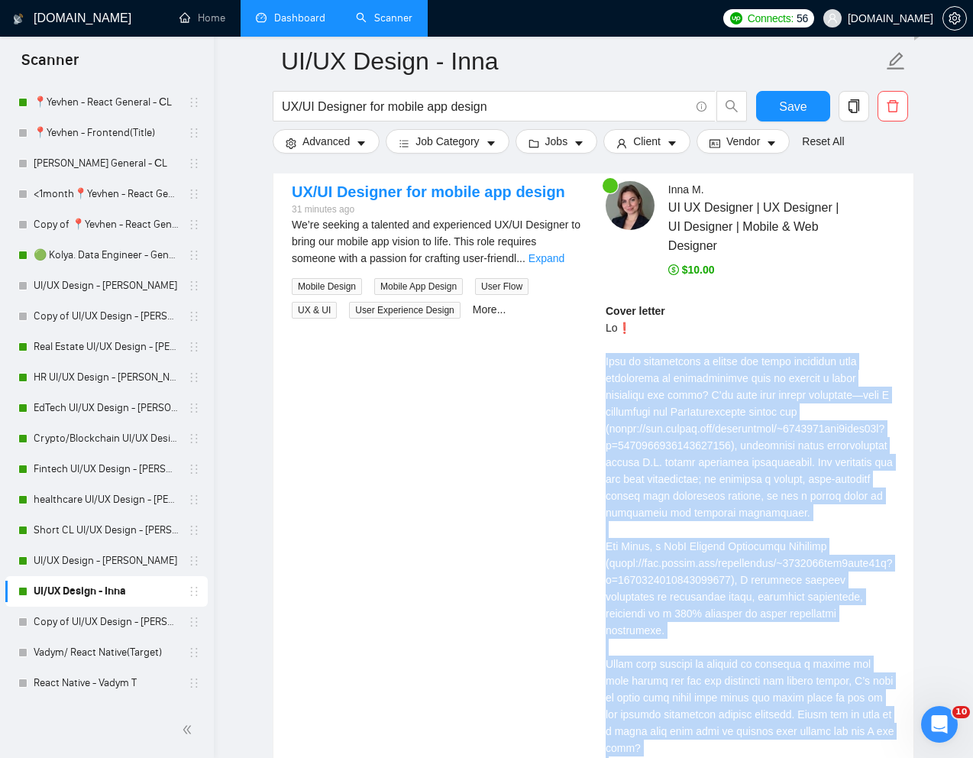
scroll to position [3041, 0]
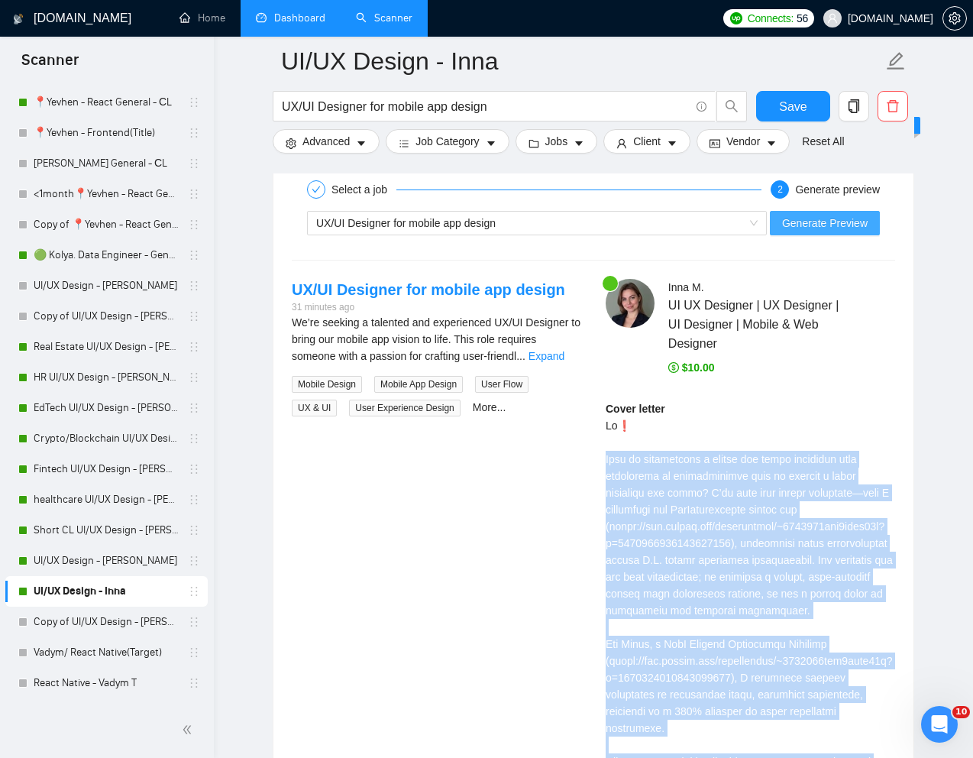
click at [805, 231] on span "Generate Preview" at bounding box center [825, 223] width 86 height 17
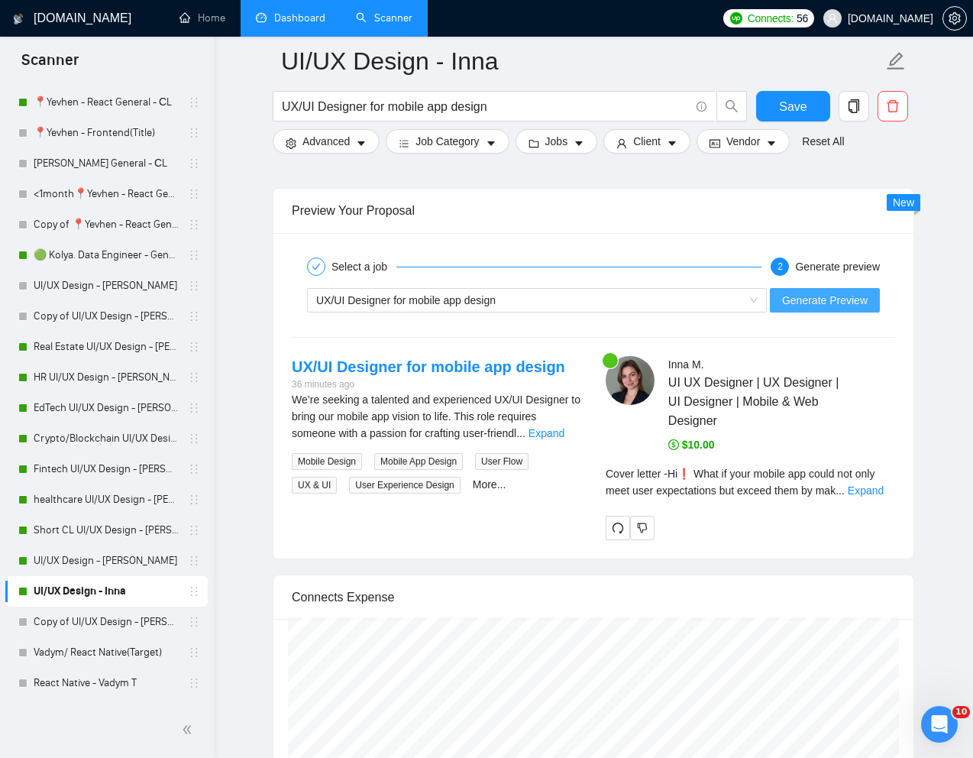
scroll to position [2942, 0]
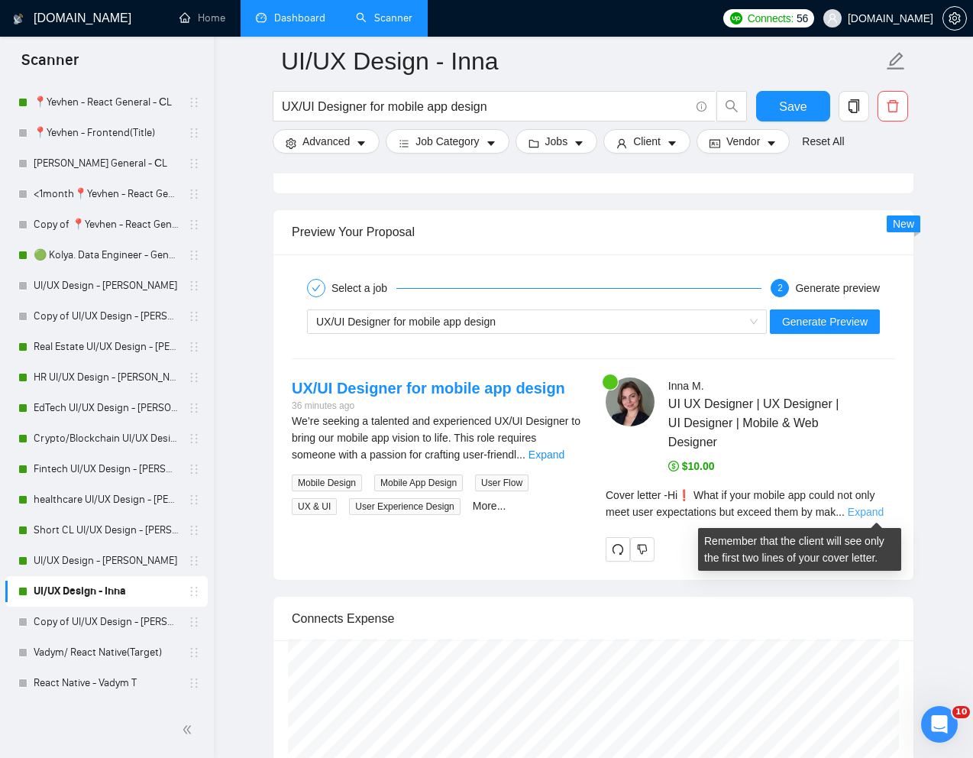
click at [877, 509] on link "Expand" at bounding box center [866, 512] width 36 height 12
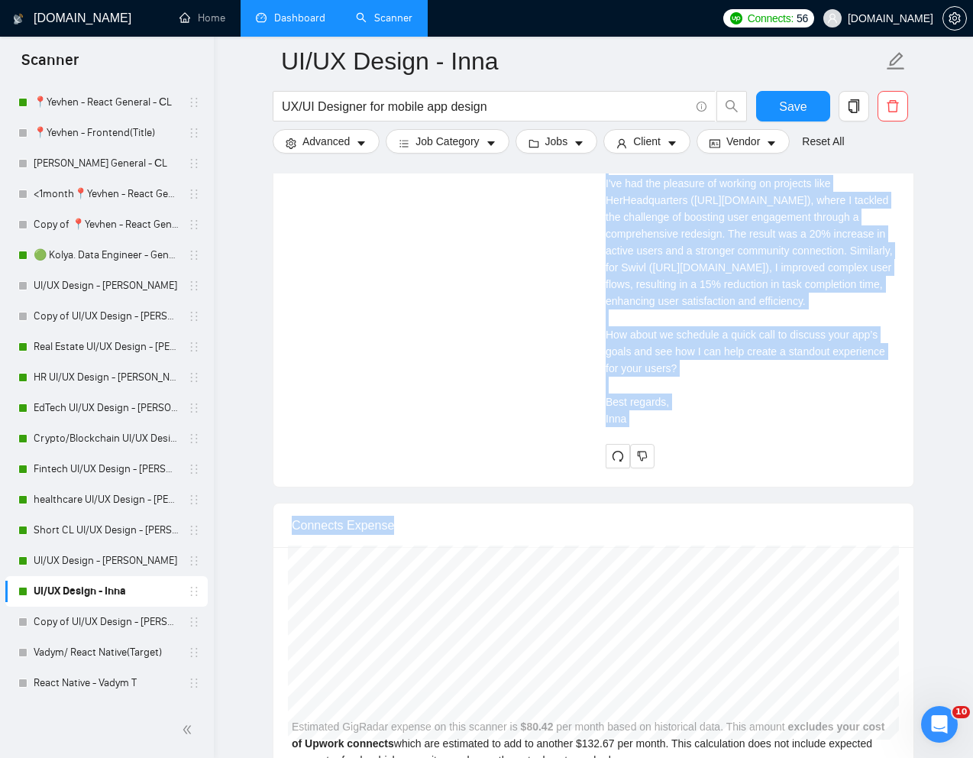
scroll to position [3495, 0]
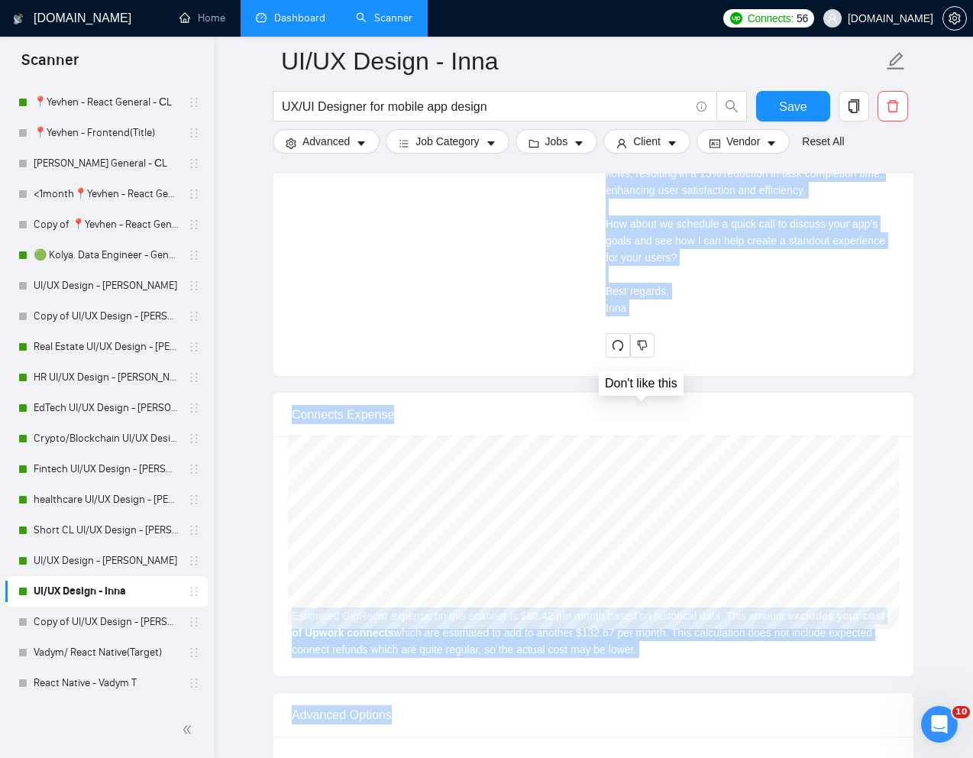
drag, startPoint x: 606, startPoint y: 442, endPoint x: 643, endPoint y: 377, distance: 75.6
click at [720, 316] on div "Cover letter Hi❗ What if your mobile app could not only meet user expectations …" at bounding box center [751, 132] width 290 height 370
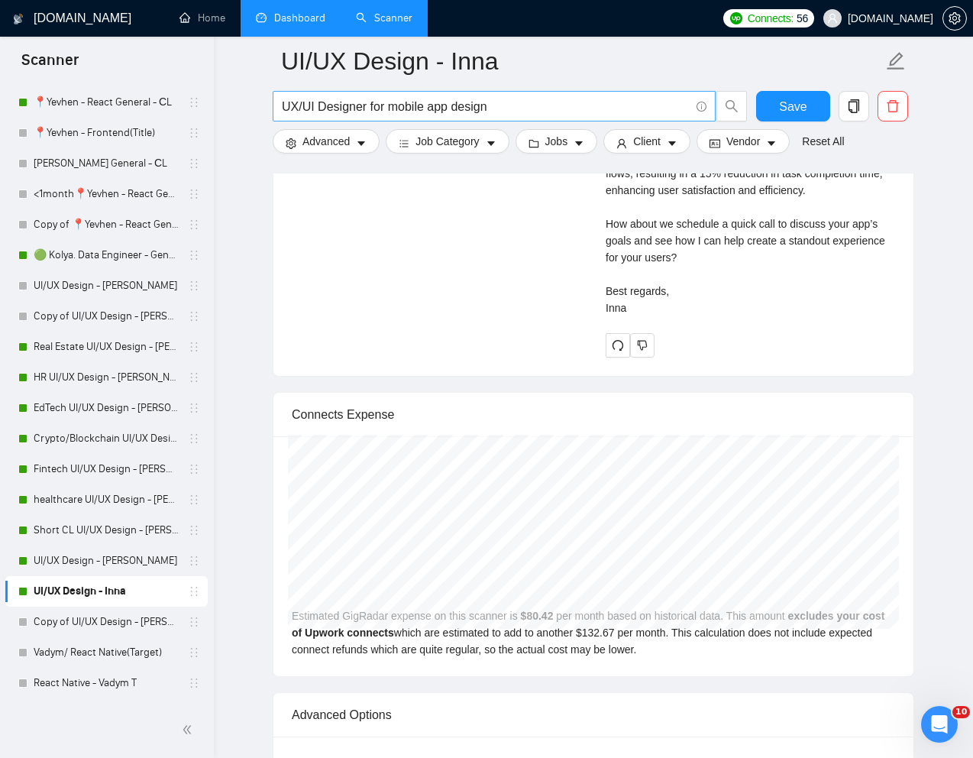
drag, startPoint x: 627, startPoint y: 372, endPoint x: 651, endPoint y: 96, distance: 276.9
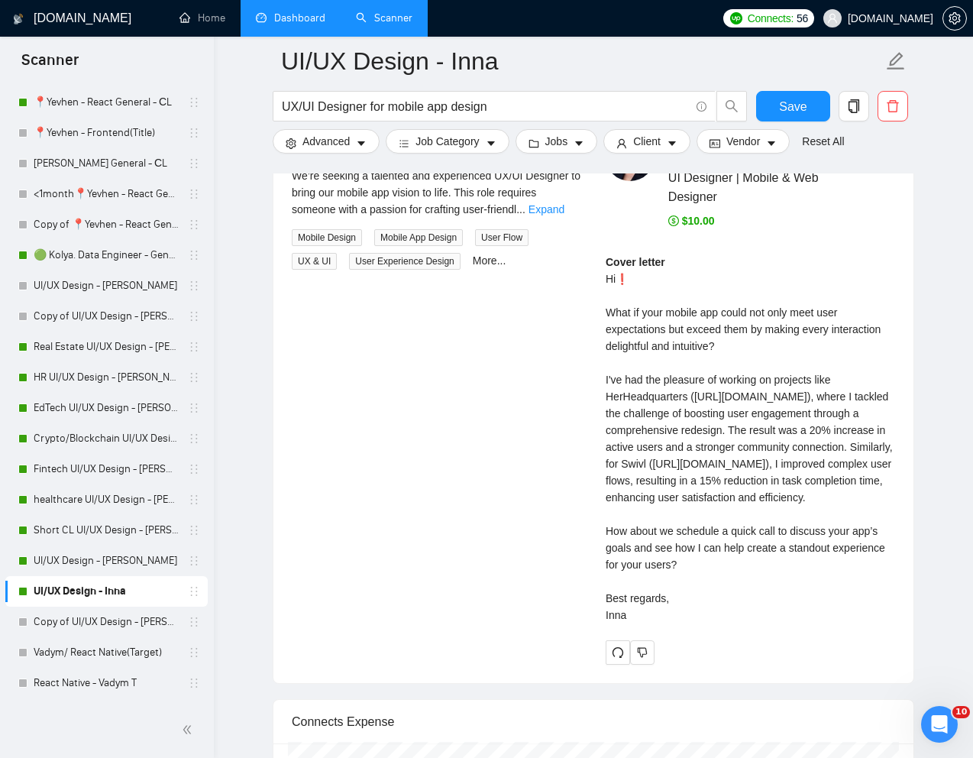
scroll to position [3187, 0]
click at [661, 320] on div "Cover letter Hi❗ What if your mobile app could not only meet user expectations …" at bounding box center [751, 439] width 290 height 370
drag, startPoint x: 607, startPoint y: 280, endPoint x: 657, endPoint y: 678, distance: 401.3
click at [657, 624] on div "Cover letter Hi❗ What if your mobile app could not only meet user expectations …" at bounding box center [751, 439] width 290 height 370
copy div "Hi❗ What if your mobile app could not only meet user expectations but exceed th…"
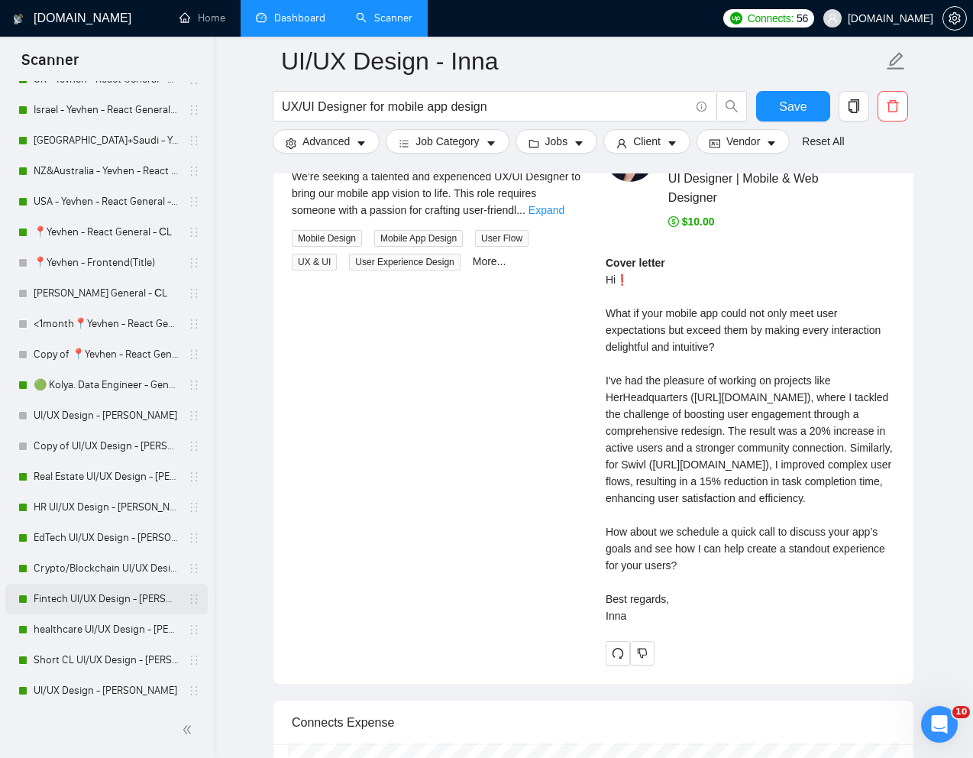
scroll to position [588, 0]
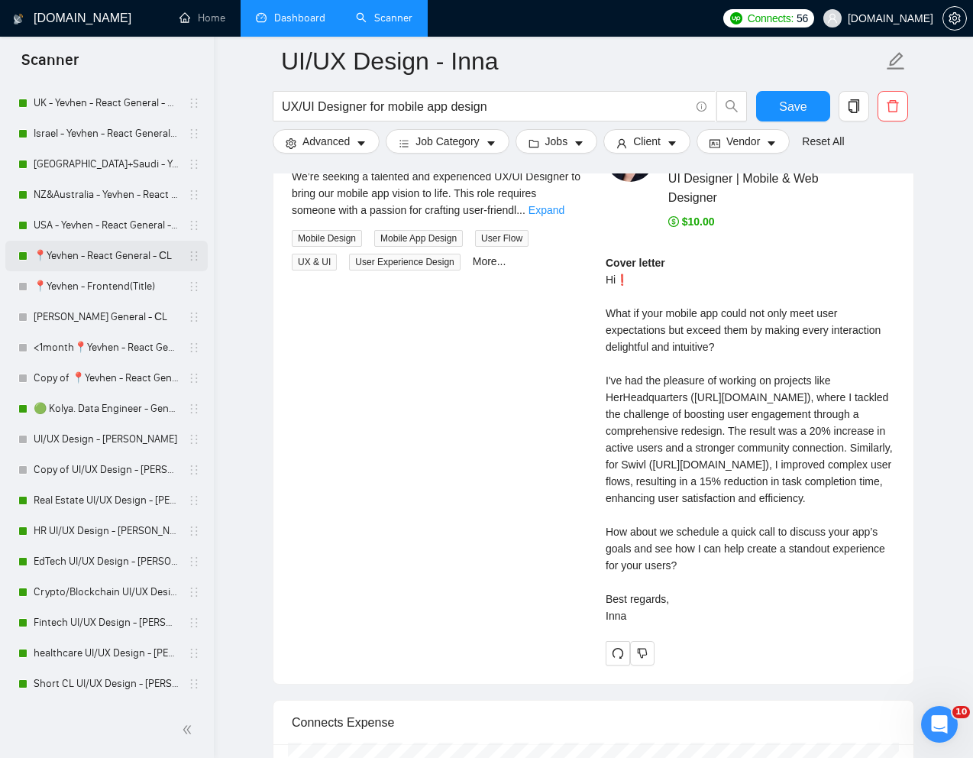
click at [99, 254] on link "📍Yevhen - React General - СL" at bounding box center [106, 256] width 145 height 31
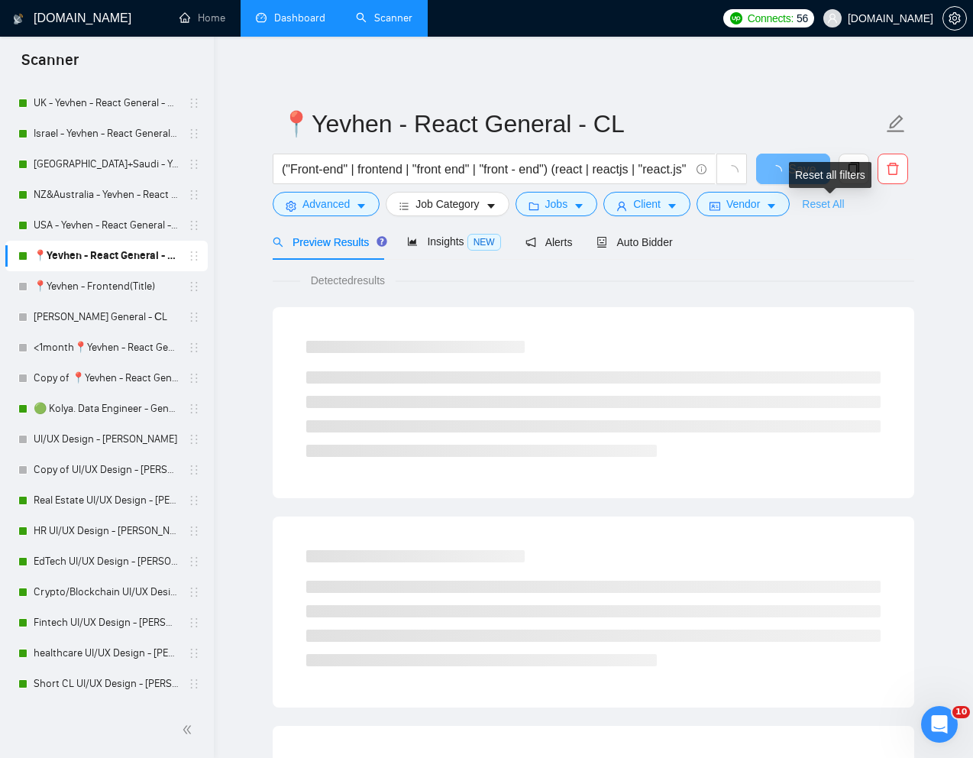
click at [830, 202] on link "Reset All" at bounding box center [823, 204] width 42 height 17
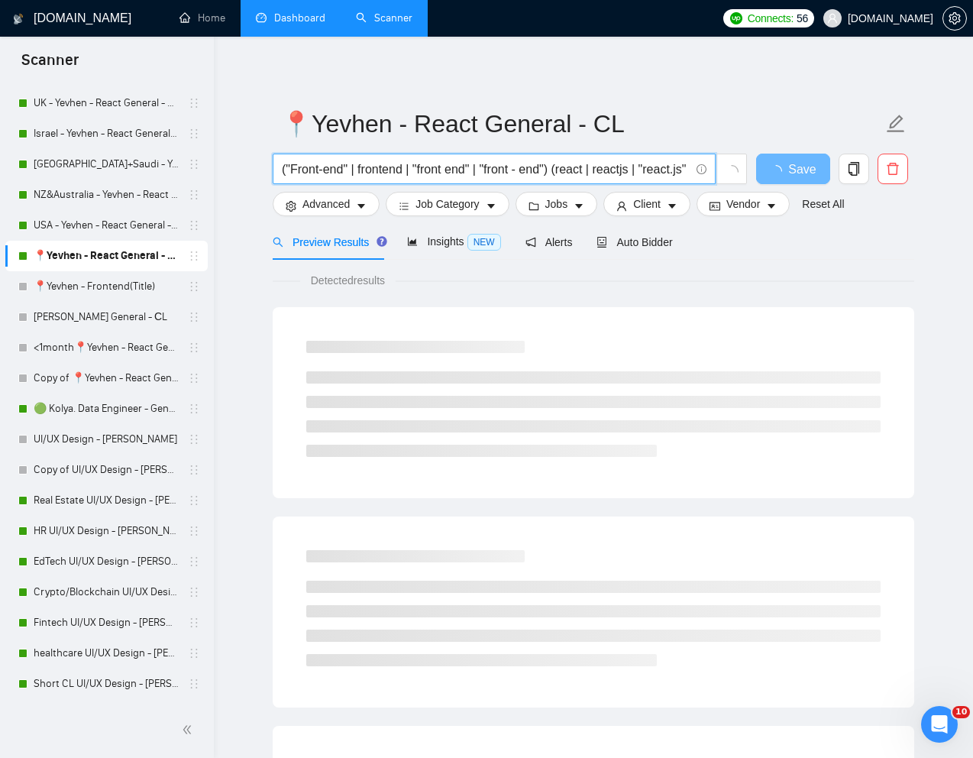
click at [578, 169] on input "("Front-end" | frontend | "front end" | "front - end") (react | reactjs | "reac…" at bounding box center [486, 169] width 408 height 19
paste input "Front End Developer - Laravel / Livewire / Tailwind"
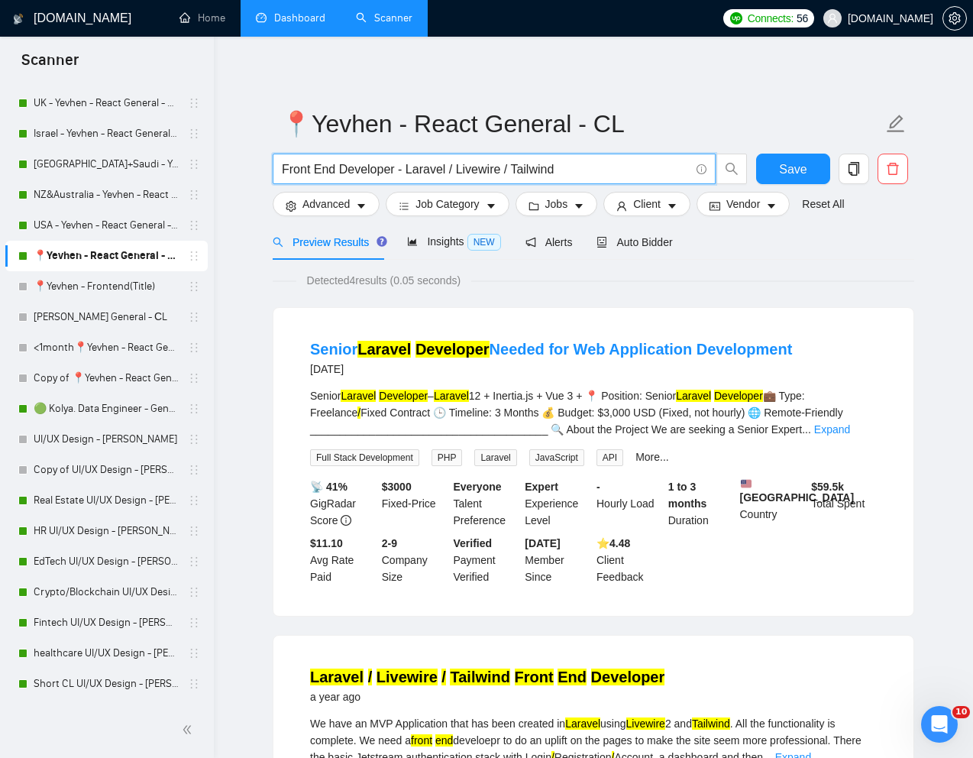
type input "Front End Developer - Laravel / Livewire / Tailwind"
click at [335, 212] on span "Advanced" at bounding box center [326, 204] width 47 height 17
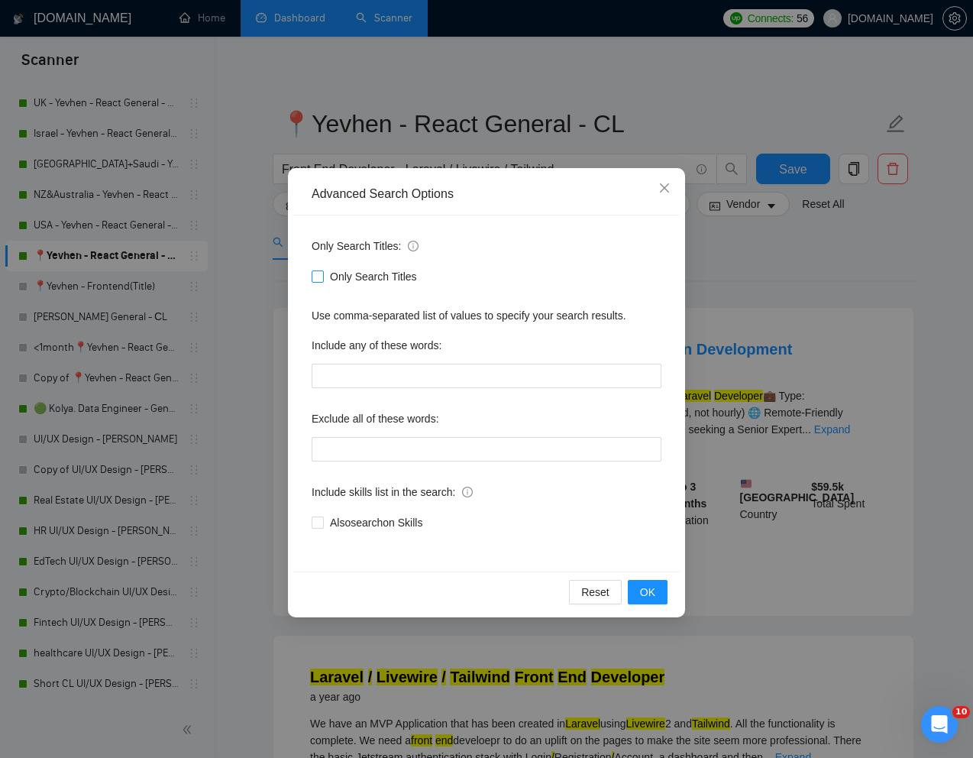
click at [316, 273] on input "Only Search Titles" at bounding box center [317, 275] width 11 height 11
checkbox input "true"
click at [833, 275] on div "Advanced Search Options Only Search Titles: Only Search Titles Use comma-separa…" at bounding box center [486, 379] width 973 height 758
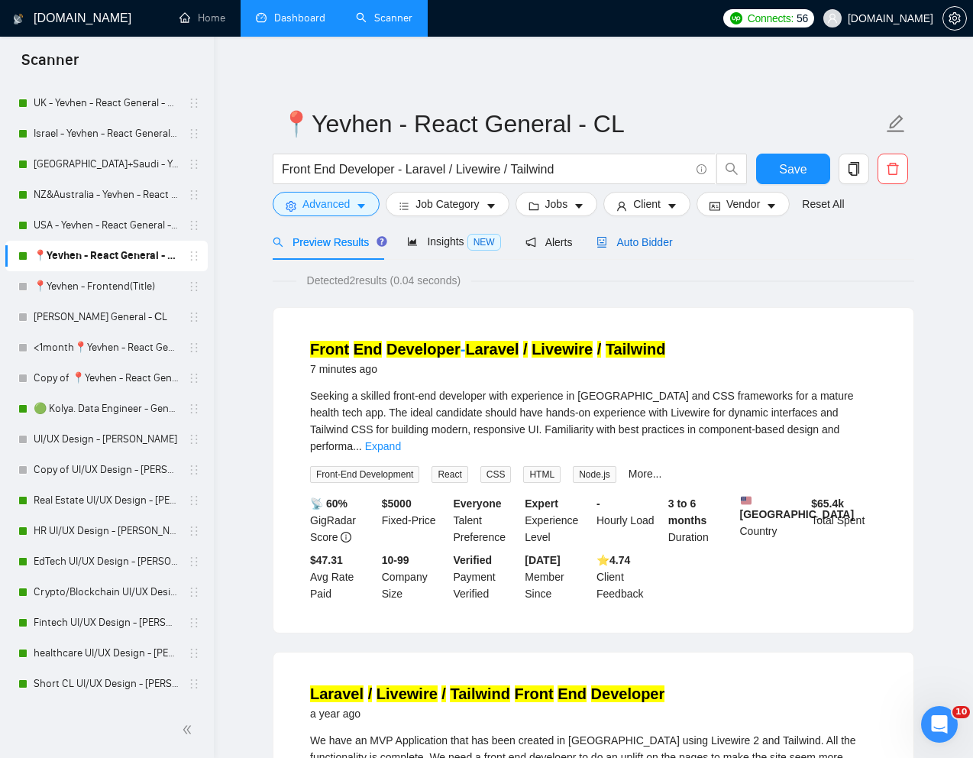
click at [646, 250] on div "Auto Bidder" at bounding box center [635, 242] width 76 height 17
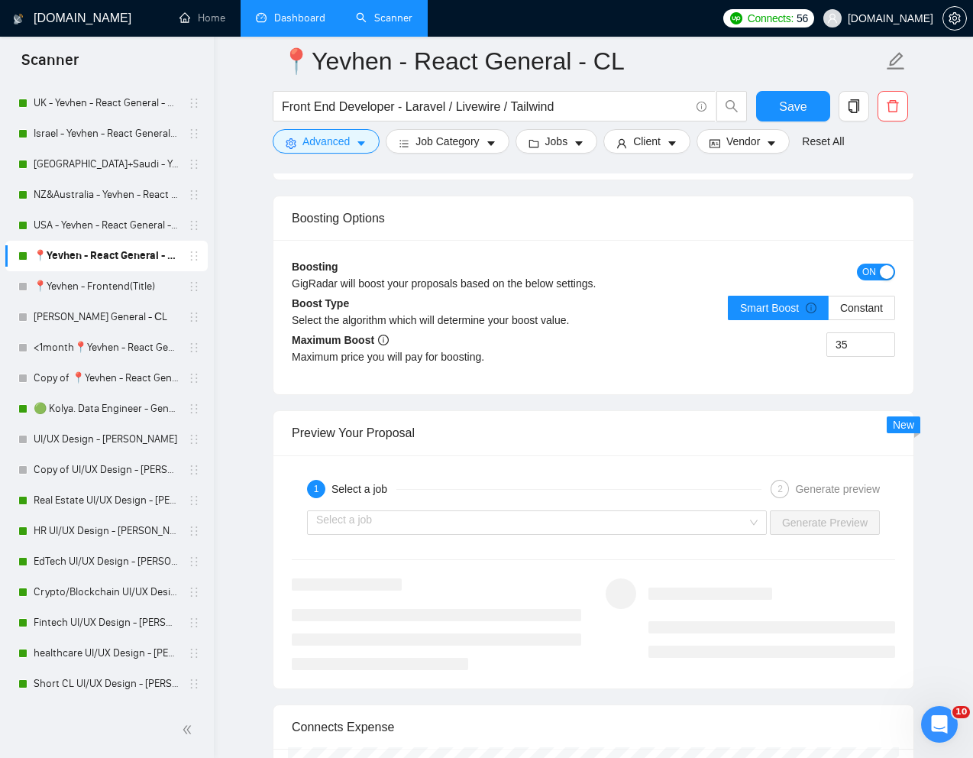
scroll to position [2814, 0]
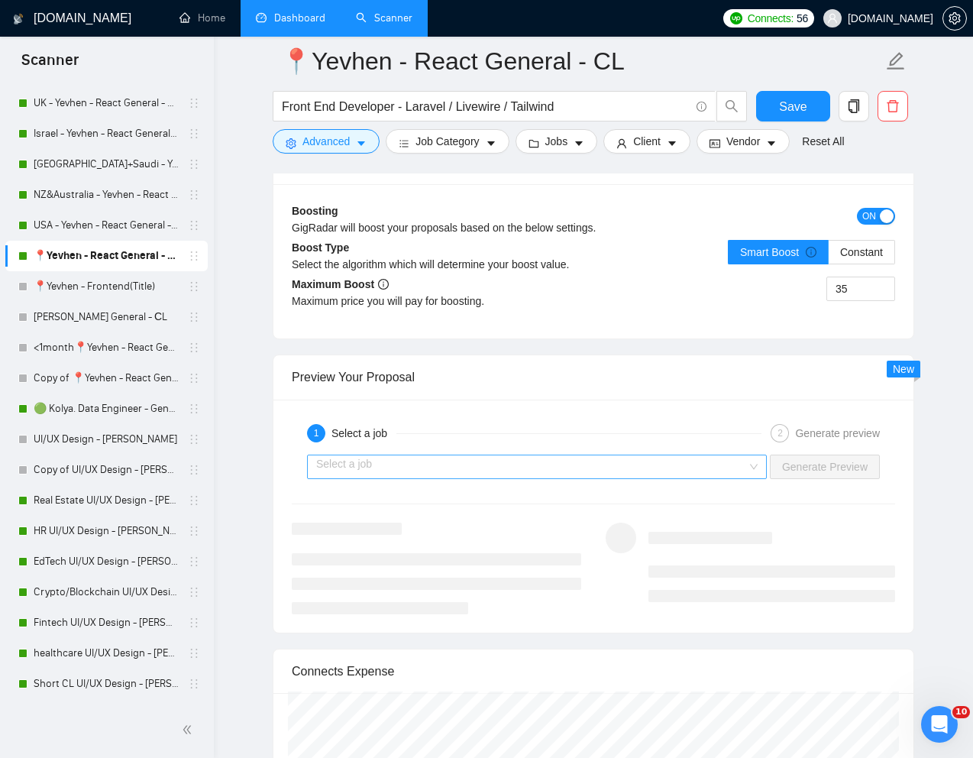
click at [727, 478] on input "search" at bounding box center [531, 466] width 431 height 23
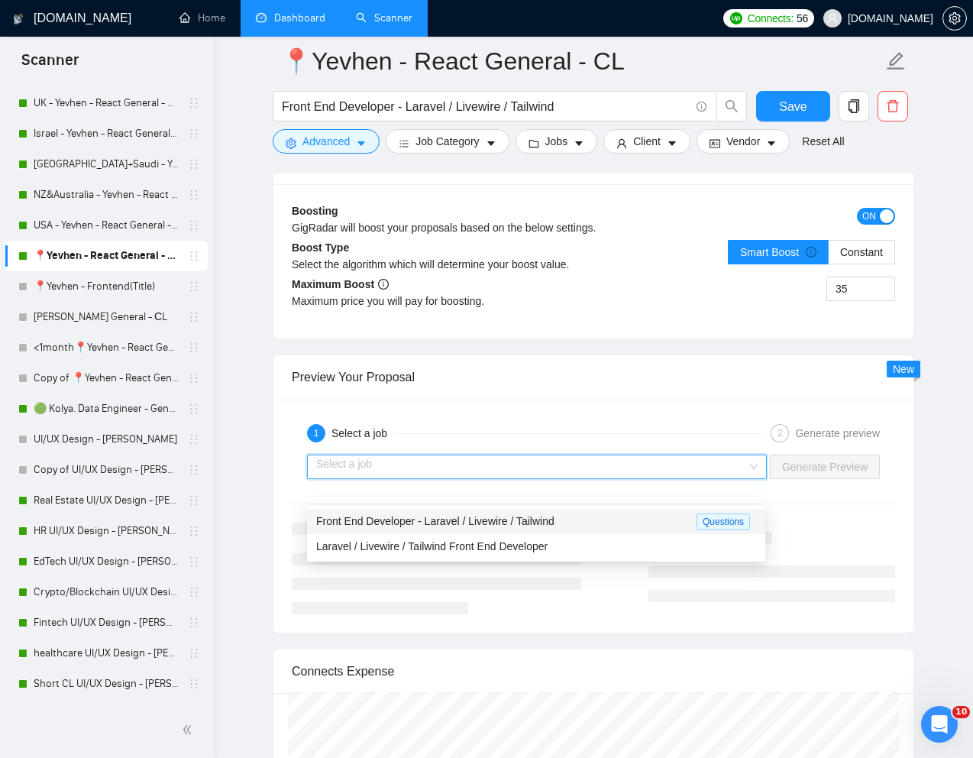
click at [604, 523] on div "Front End Developer - Laravel / Livewire / Tailwind" at bounding box center [506, 522] width 381 height 18
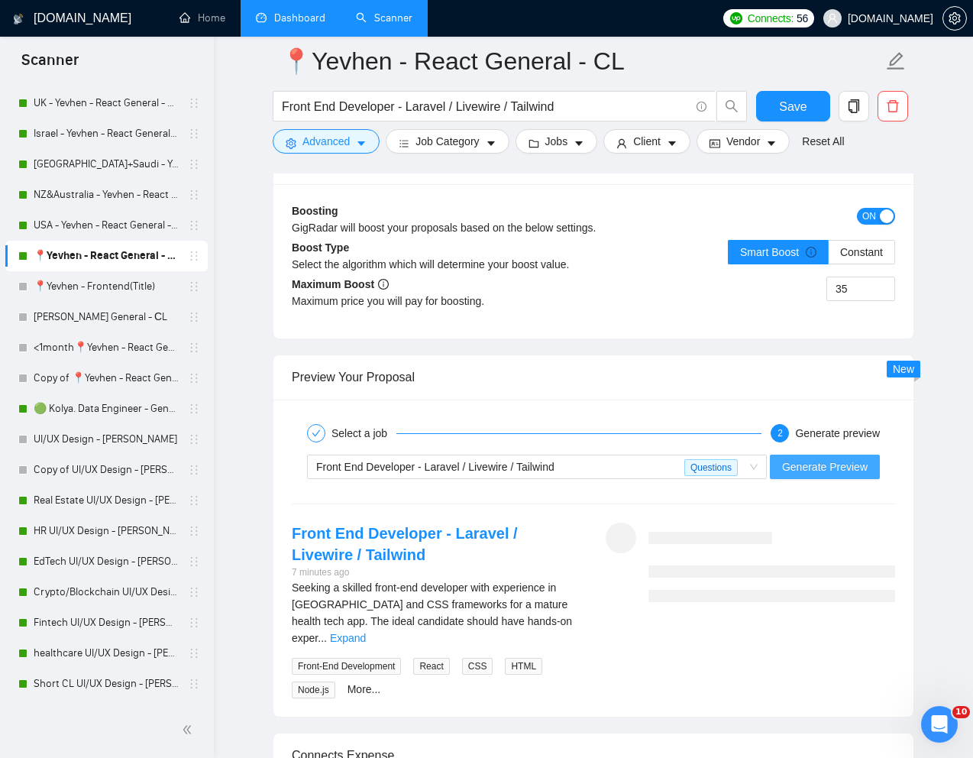
click at [820, 475] on span "Generate Preview" at bounding box center [825, 466] width 86 height 17
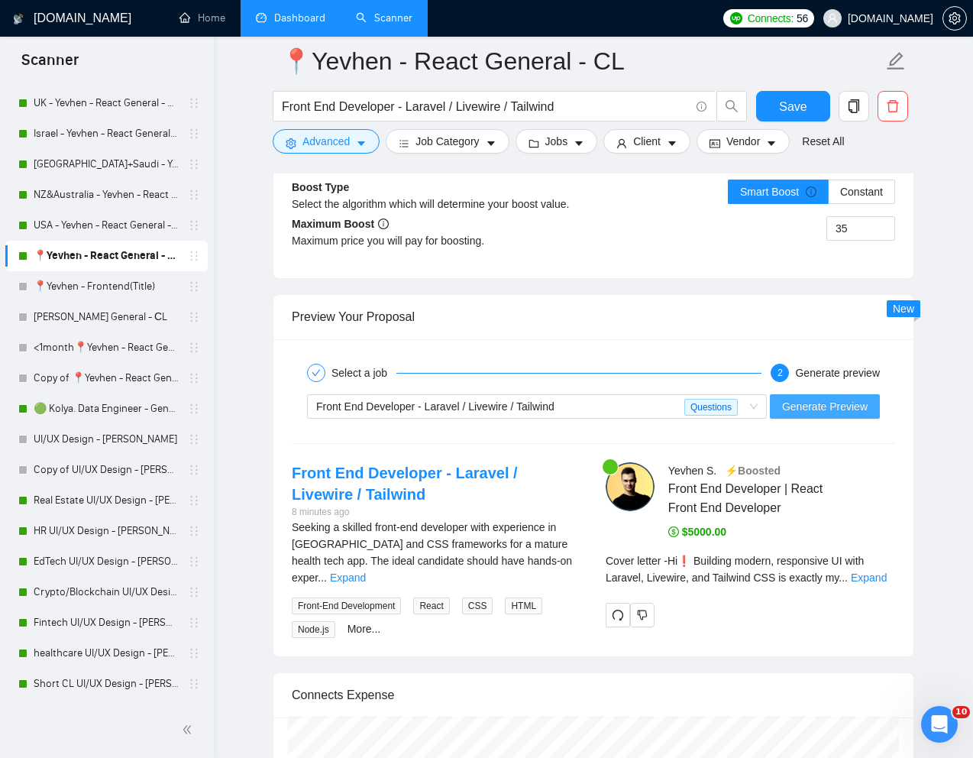
scroll to position [2905, 0]
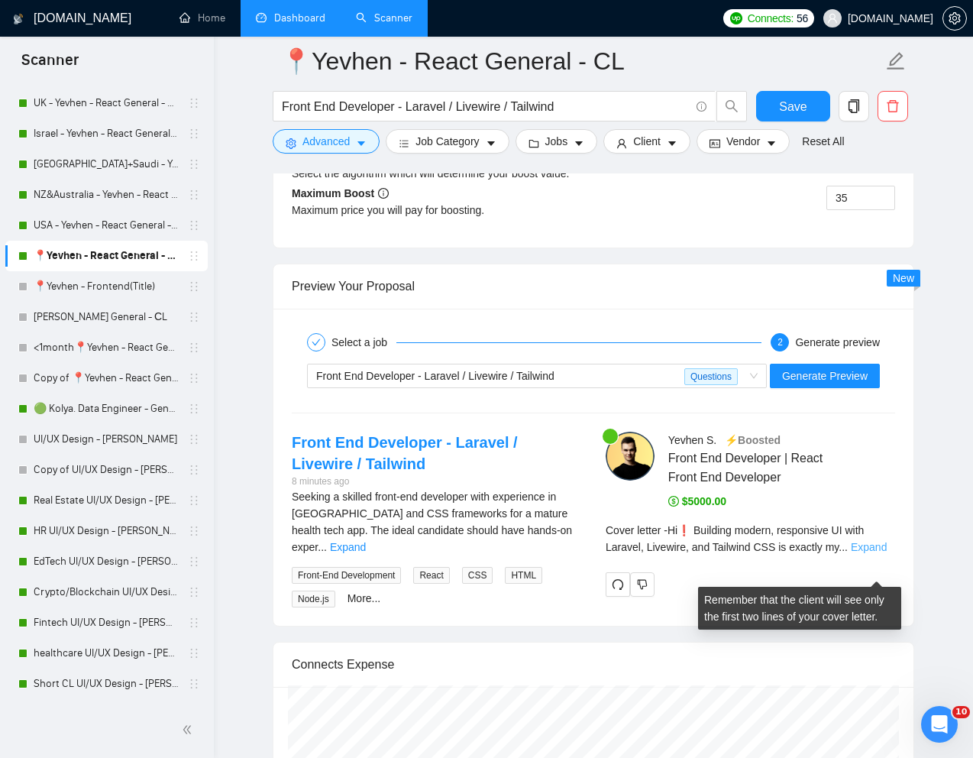
click at [876, 553] on link "Expand" at bounding box center [869, 547] width 36 height 12
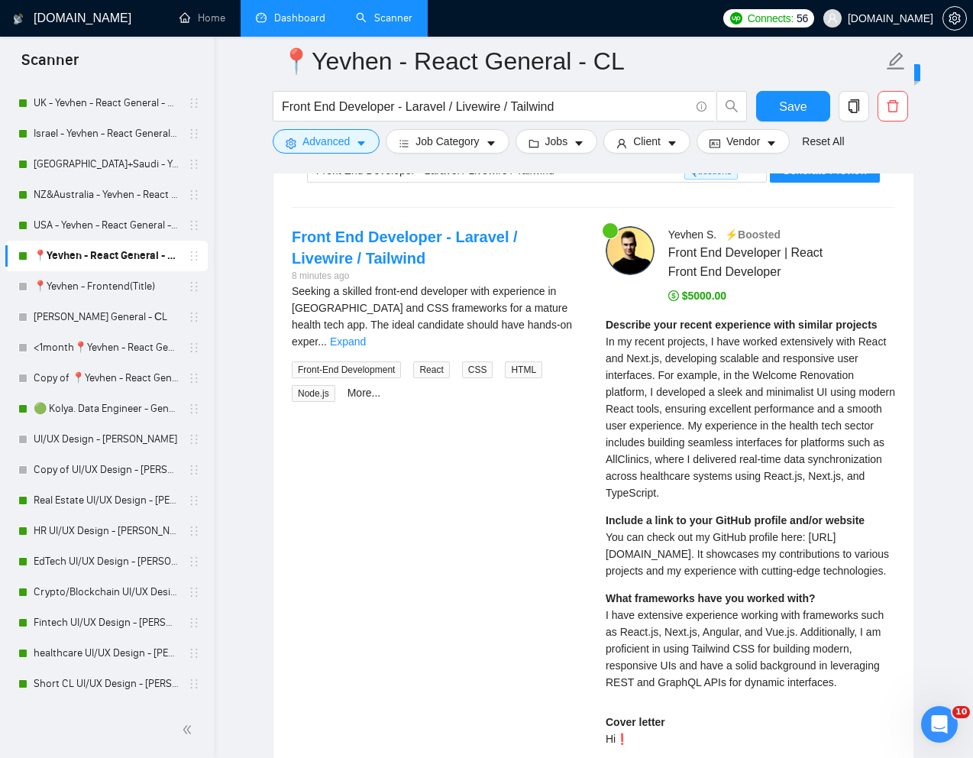
scroll to position [3117, 0]
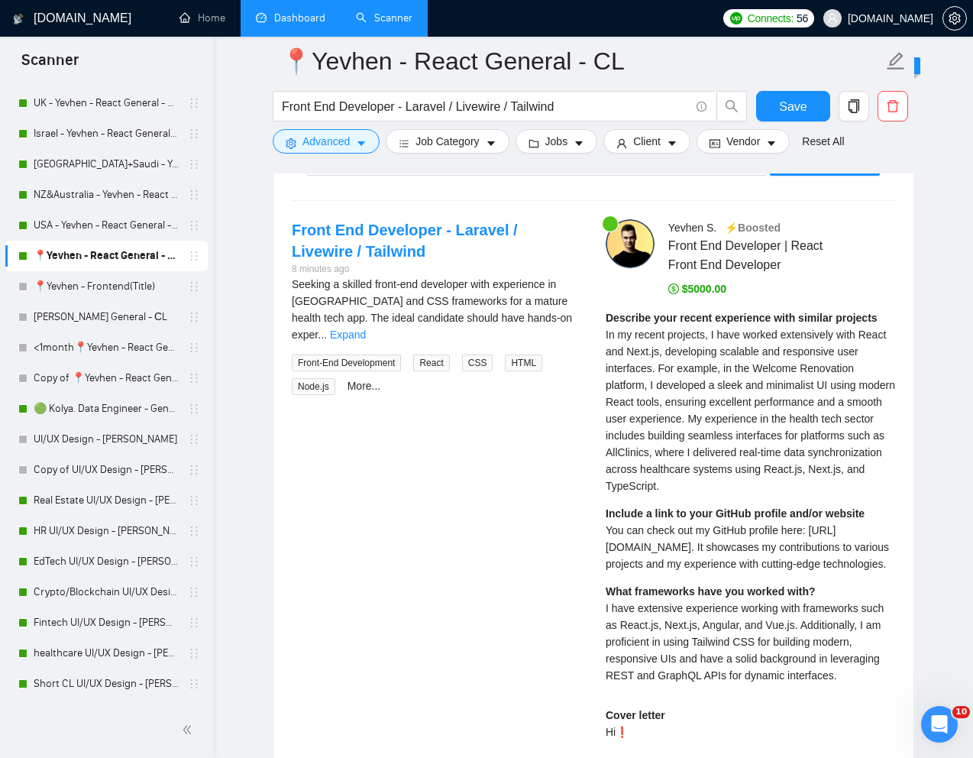
drag, startPoint x: 607, startPoint y: 558, endPoint x: 697, endPoint y: 613, distance: 105.0
click at [697, 613] on div "Describe your recent experience with similar projects In my recent projects, I …" at bounding box center [751, 501] width 290 height 385
copy span "You can check out my GitHub profile here: [URL][DOMAIN_NAME]. It showcases my c…"
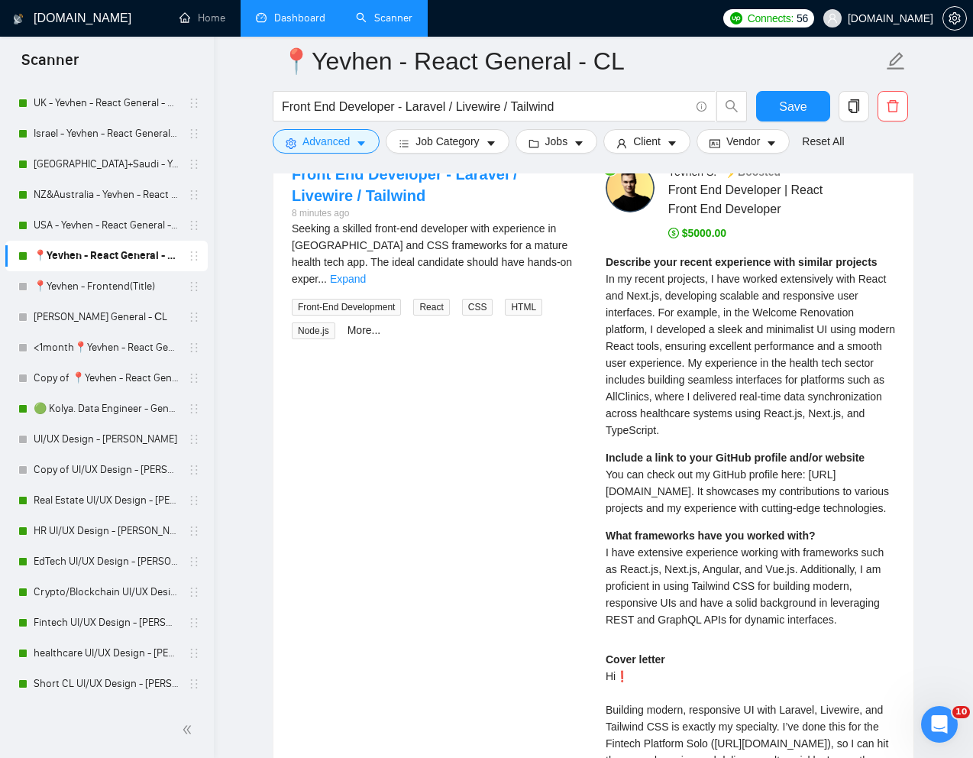
scroll to position [3194, 0]
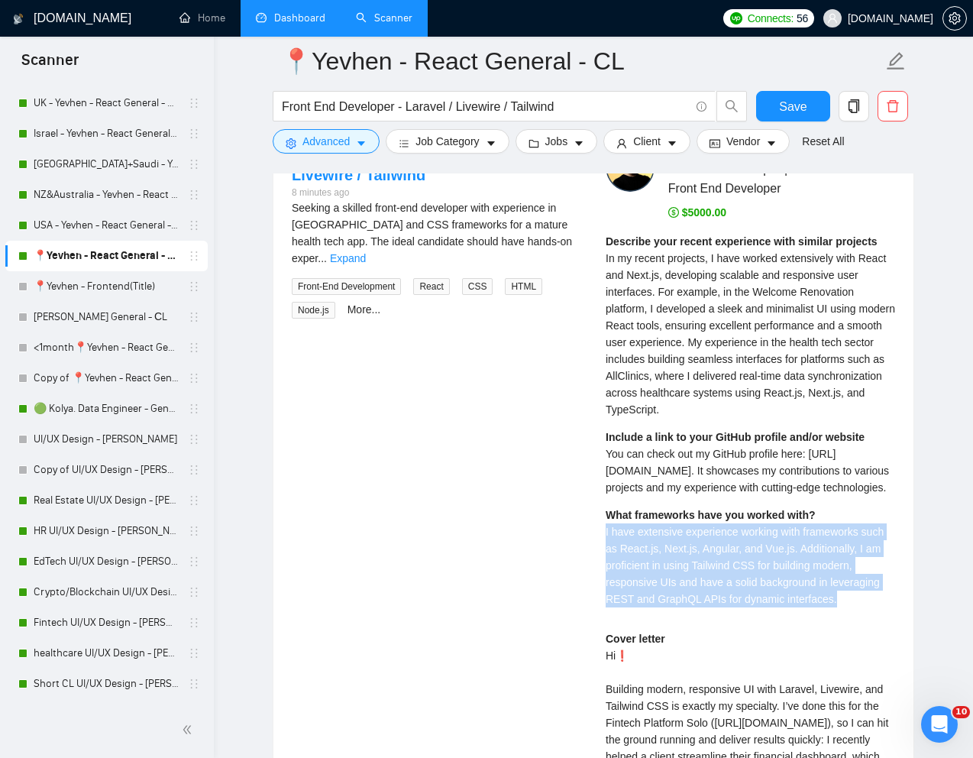
drag, startPoint x: 602, startPoint y: 575, endPoint x: 874, endPoint y: 643, distance: 280.6
click at [874, 643] on div "[PERSON_NAME] ⚡️Boosted Front End Developer | React Front End Developer $5000.0…" at bounding box center [751, 558] width 314 height 831
copy span "I have extensive experience working with frameworks such as React.js, Next.js, …"
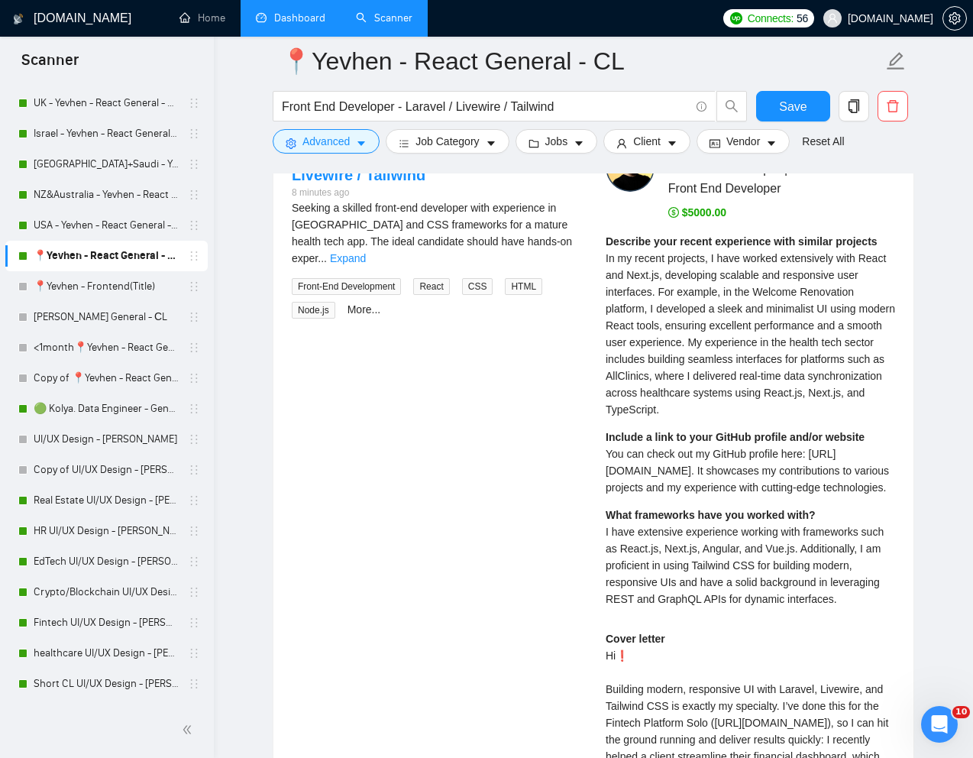
click at [677, 377] on span "In my recent projects, I have worked extensively with React and Next.js, develo…" at bounding box center [751, 334] width 290 height 164
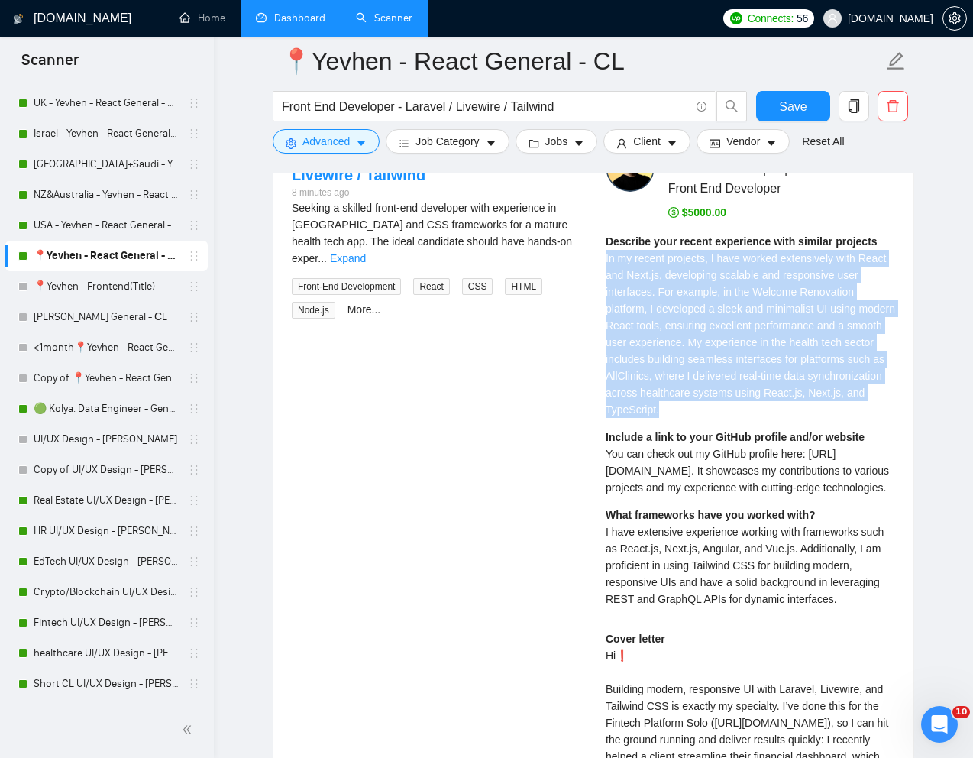
drag, startPoint x: 605, startPoint y: 283, endPoint x: 741, endPoint y: 434, distance: 203.4
click at [741, 418] on div "Describe your recent experience with similar projects In my recent projects, I …" at bounding box center [751, 325] width 290 height 185
copy span "In my recent projects, I have worked extensively with React and Next.js, develo…"
